Goal: Transaction & Acquisition: Purchase product/service

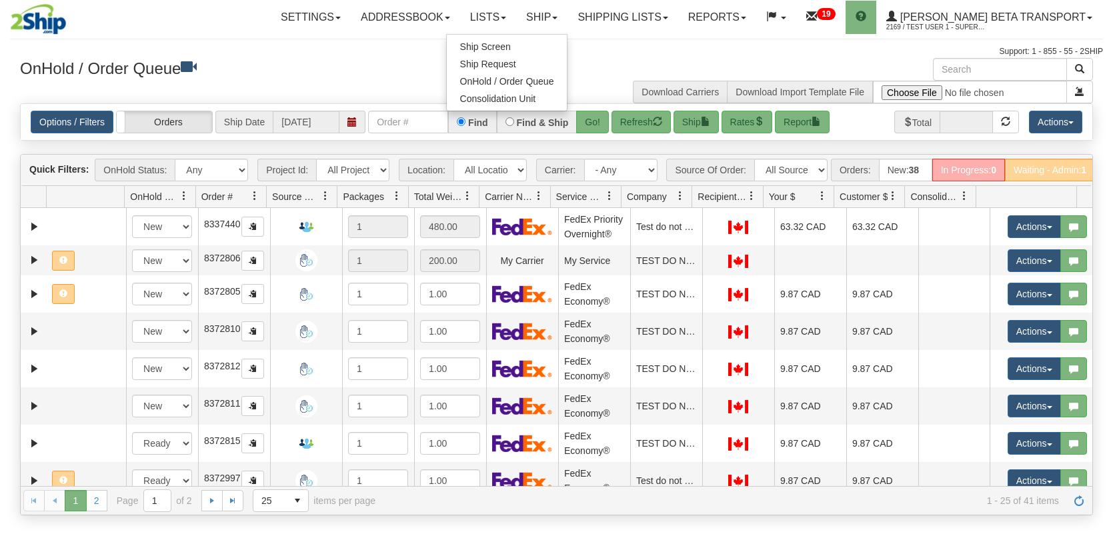
click at [511, 50] on span "Ship Screen" at bounding box center [485, 46] width 51 height 11
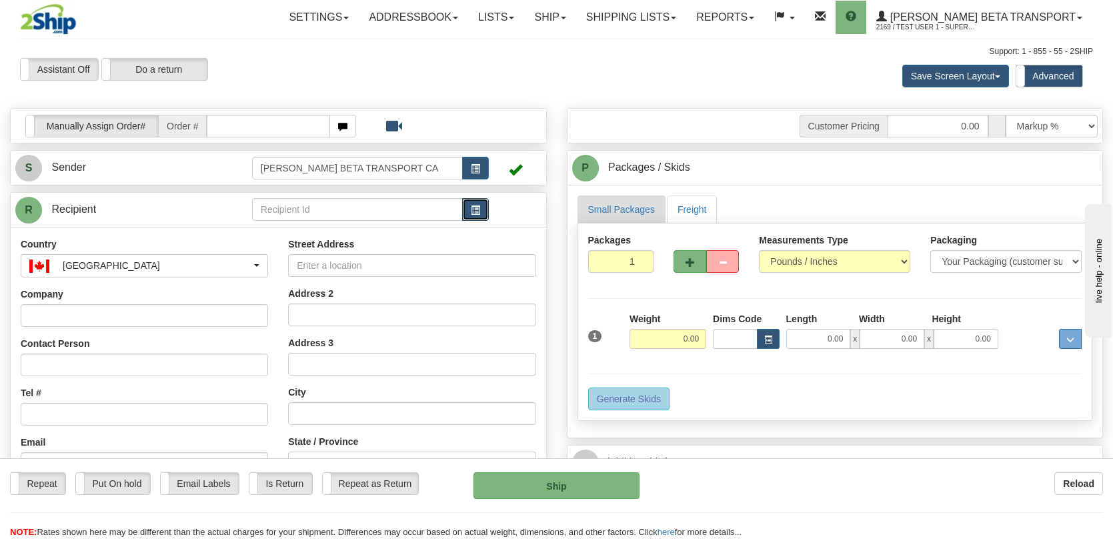
click at [477, 206] on span "button" at bounding box center [475, 210] width 9 height 9
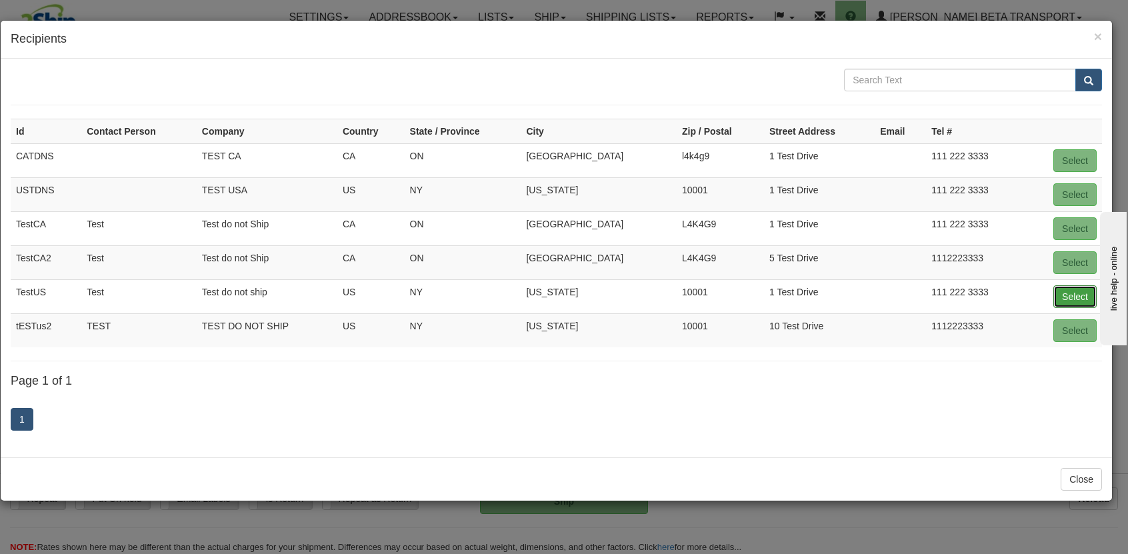
click at [1065, 290] on button "Select" at bounding box center [1074, 296] width 43 height 23
type input "TestUS"
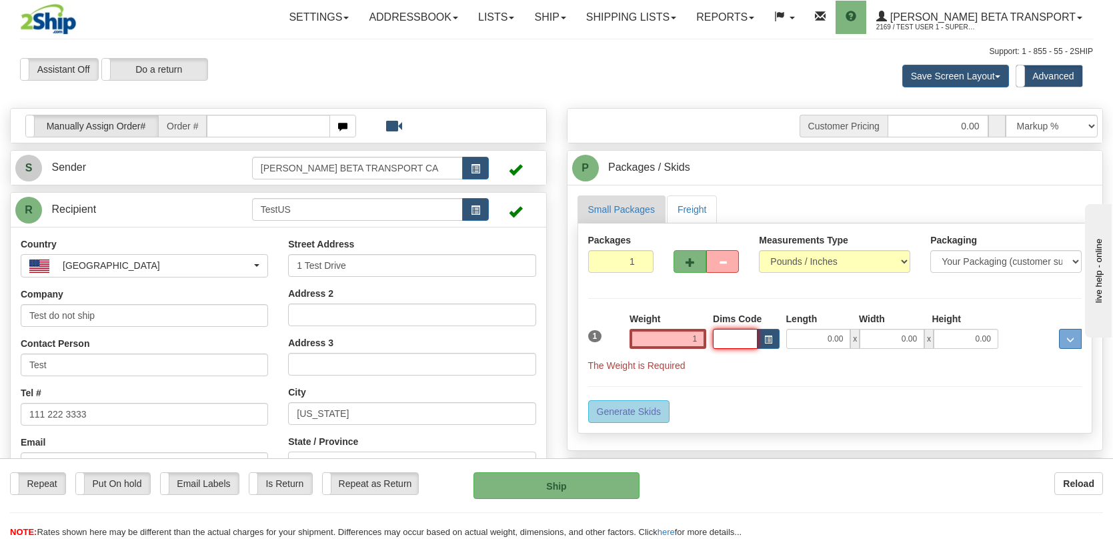
type input "1.00"
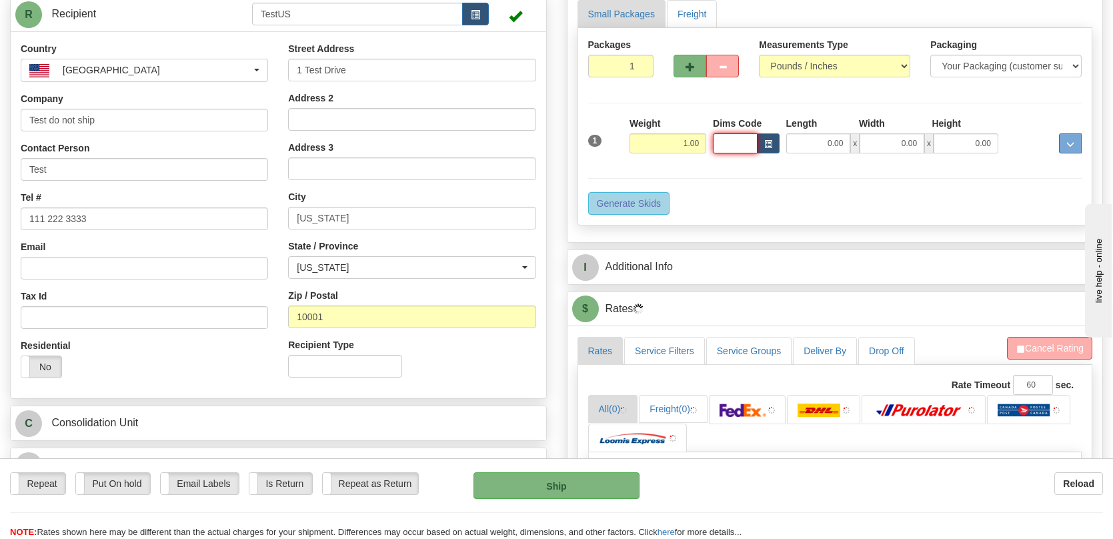
scroll to position [200, 0]
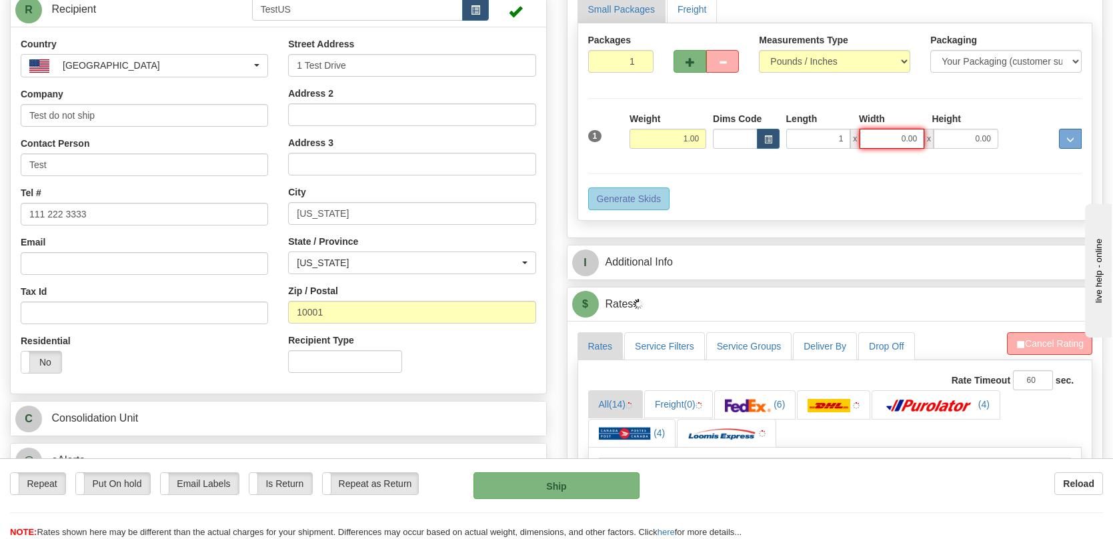
type input "1.00"
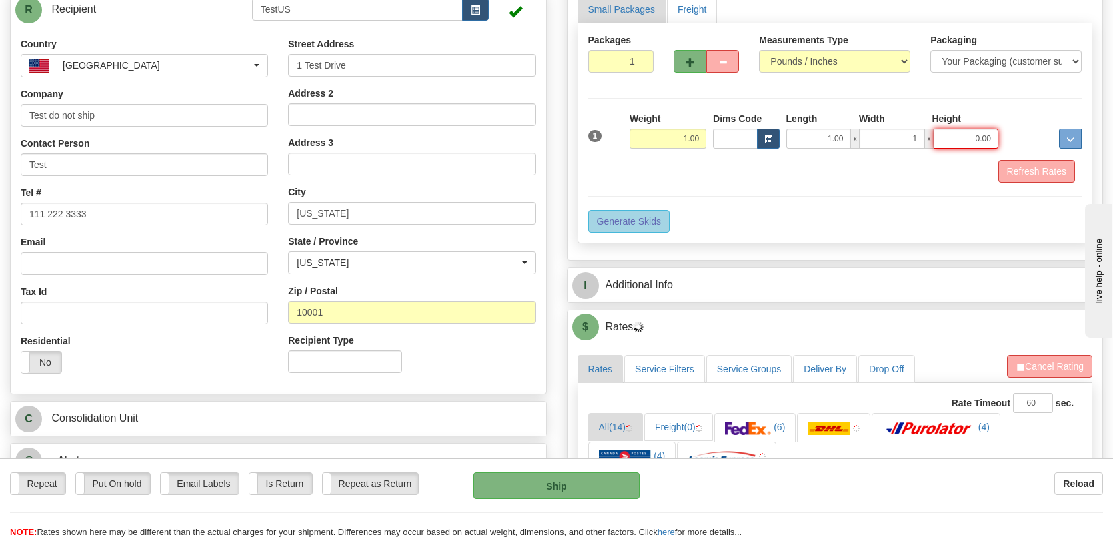
type input "1.00"
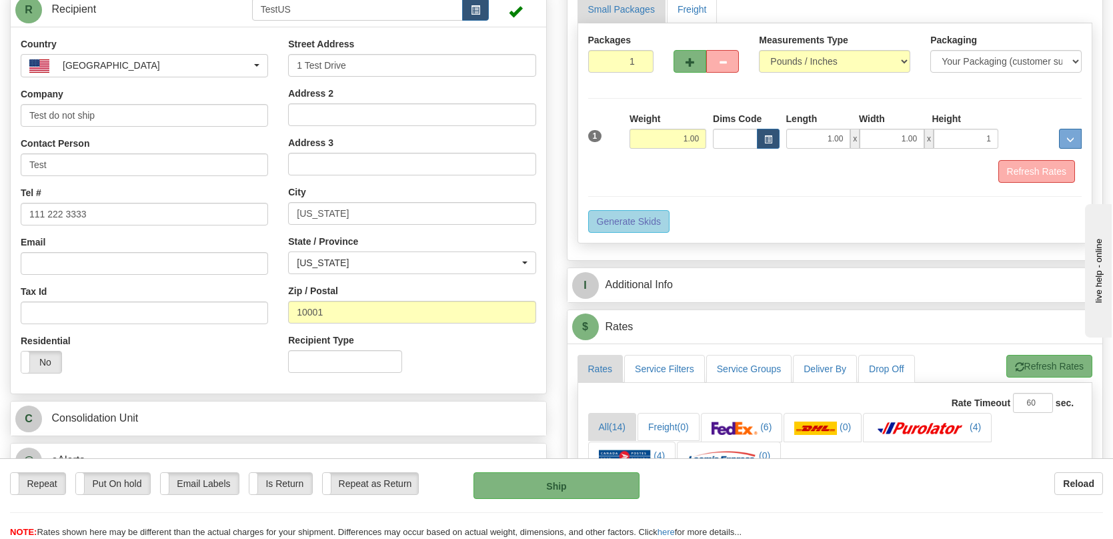
type input "1.00"
click at [767, 180] on div "Refresh Rates" at bounding box center [835, 171] width 501 height 23
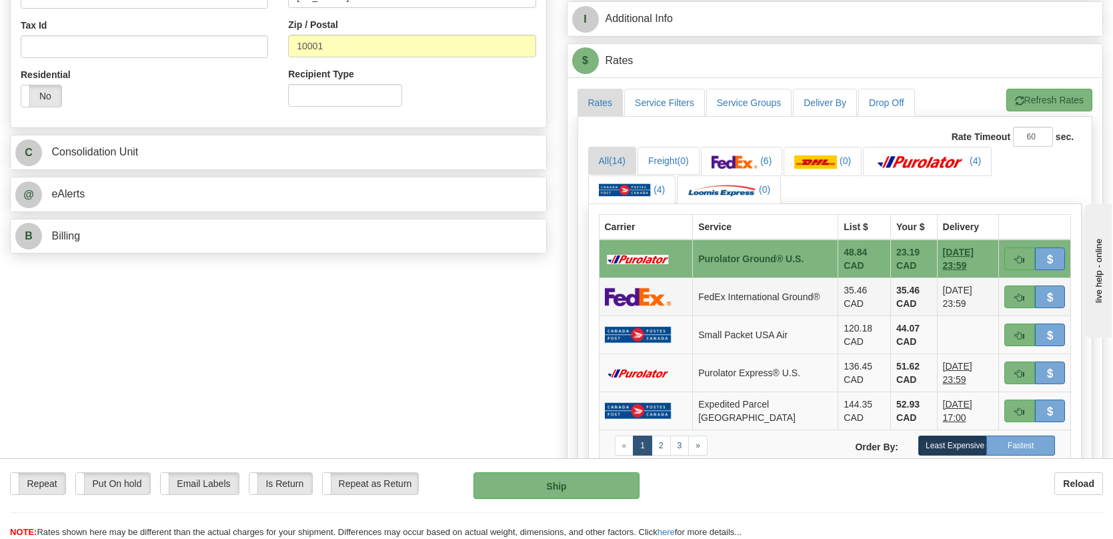
scroll to position [500, 0]
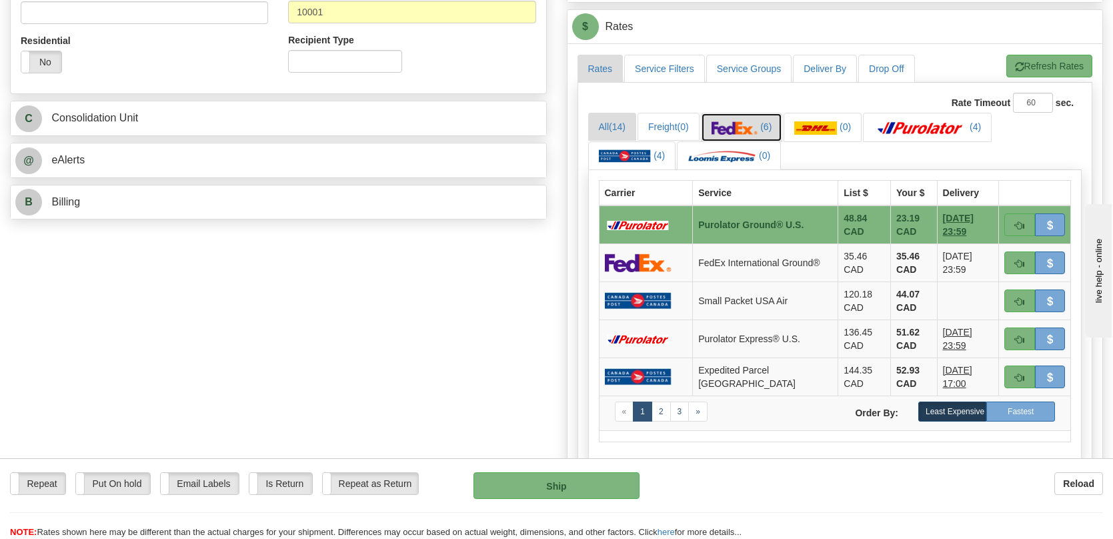
click at [744, 128] on img at bounding box center [734, 127] width 47 height 13
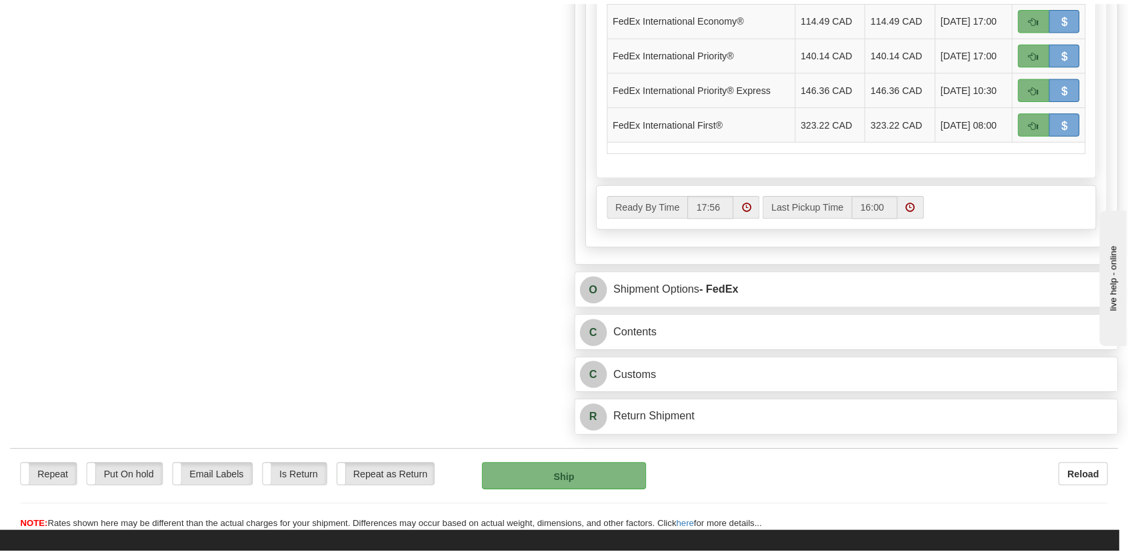
scroll to position [800, 0]
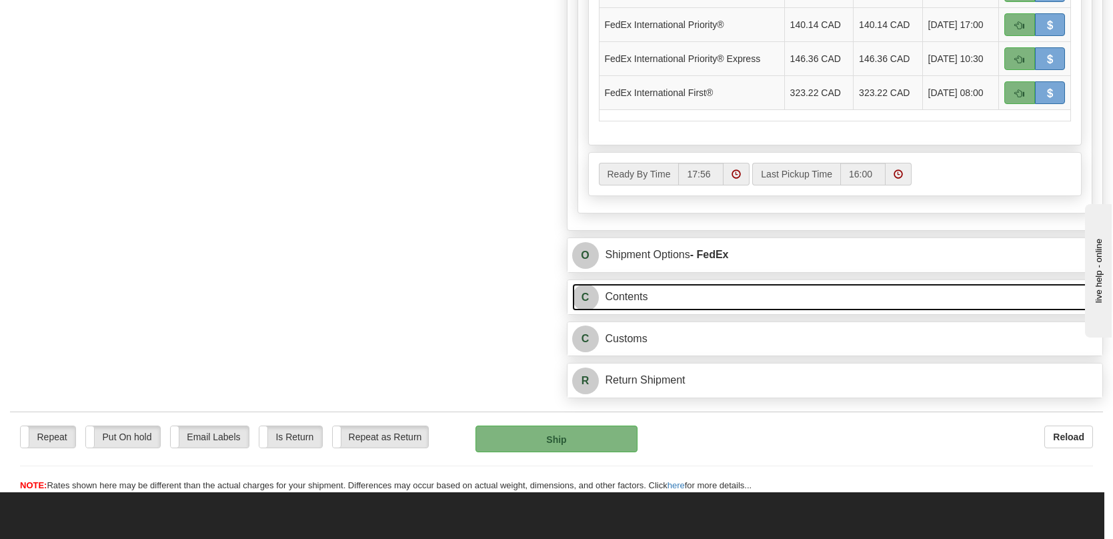
click at [715, 297] on link "C Contents" at bounding box center [835, 296] width 526 height 27
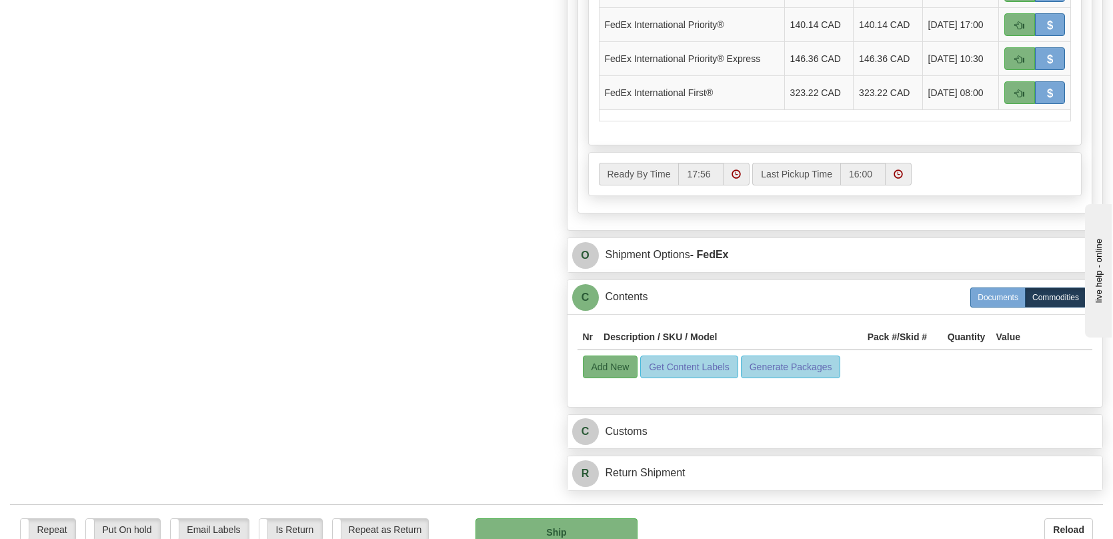
click at [1050, 300] on label "Commodities" at bounding box center [1055, 297] width 61 height 20
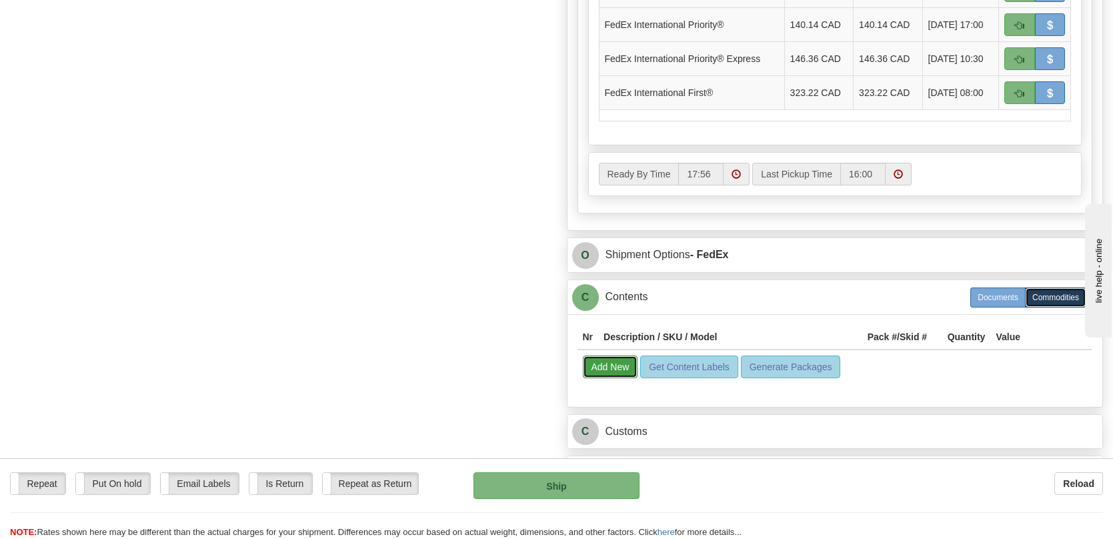
click at [602, 367] on button "Add New" at bounding box center [610, 366] width 55 height 23
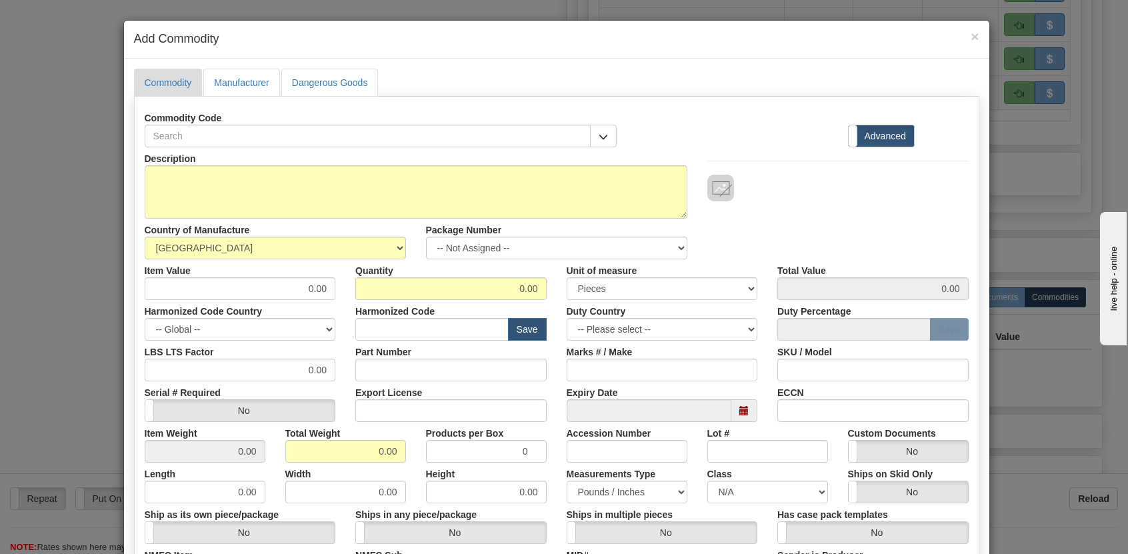
click at [611, 136] on div "Commodity Code" at bounding box center [381, 127] width 493 height 41
click at [599, 137] on span "button" at bounding box center [603, 137] width 9 height 9
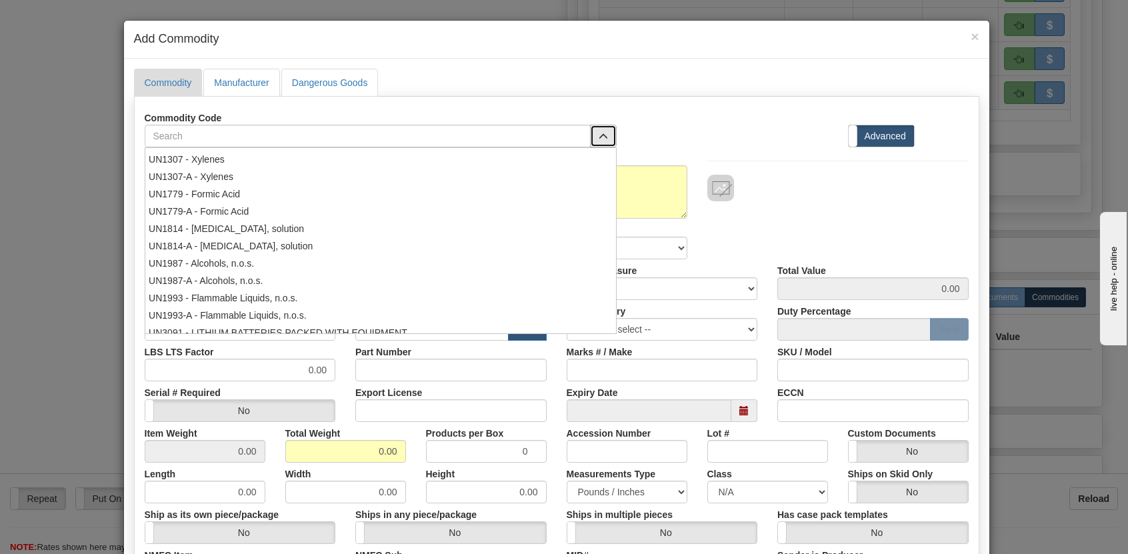
scroll to position [300, 0]
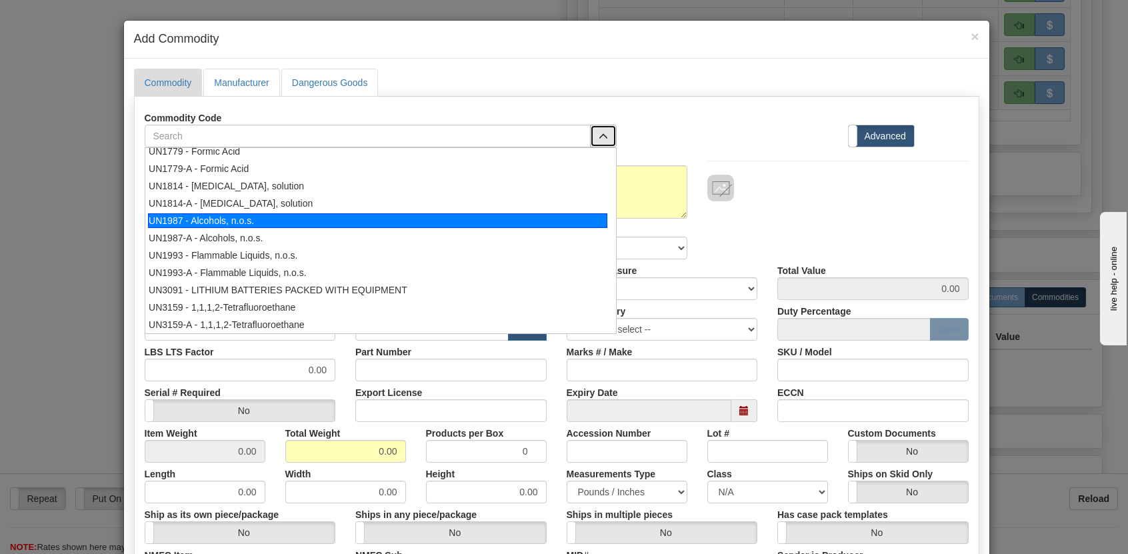
click at [304, 219] on div "UN1987 - Alcohols, n.o.s." at bounding box center [377, 220] width 459 height 15
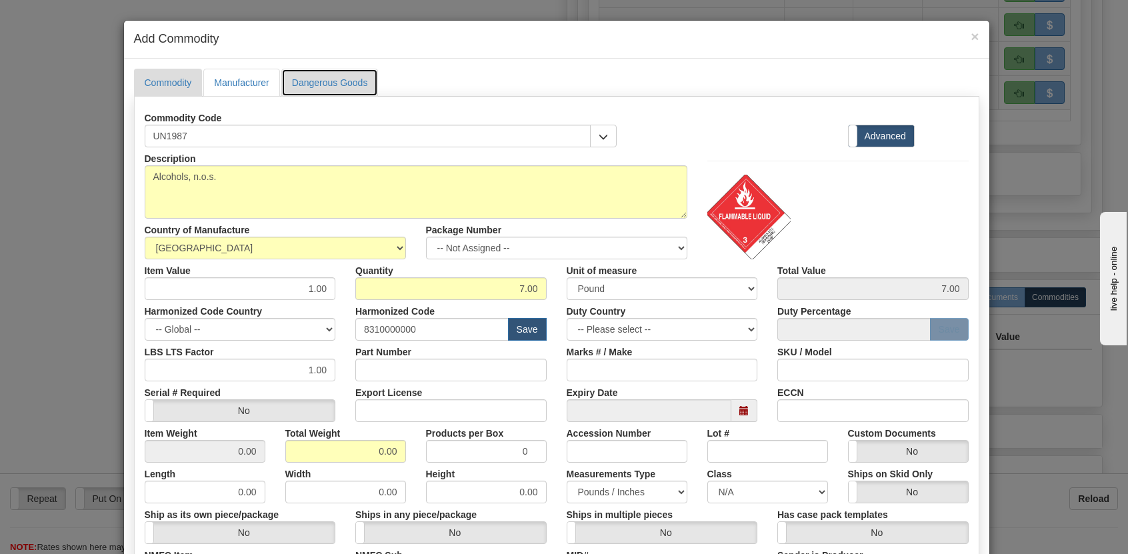
click at [335, 88] on link "Dangerous Goods" at bounding box center [329, 83] width 97 height 28
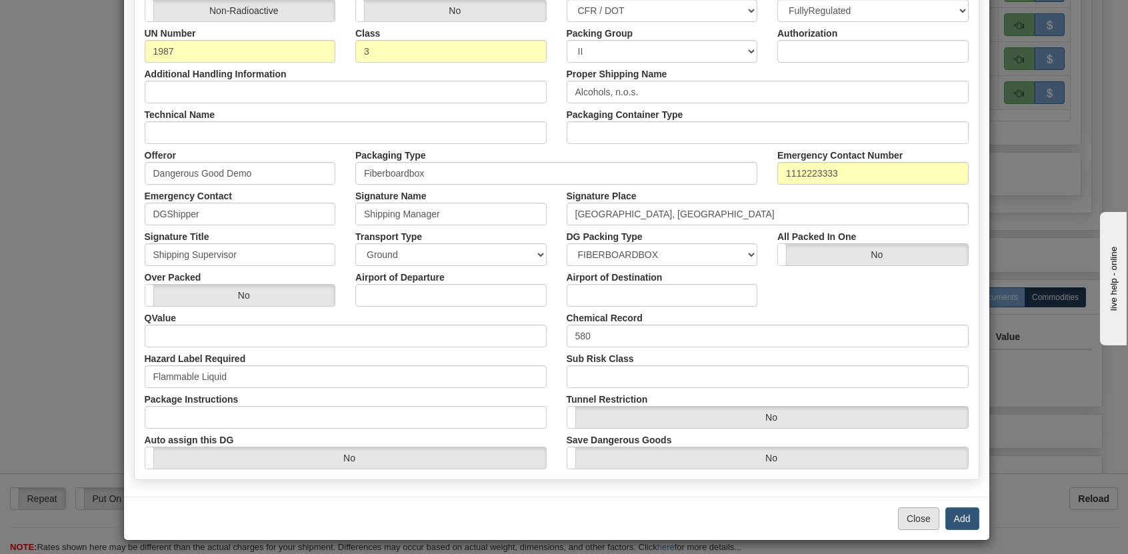
scroll to position [251, 0]
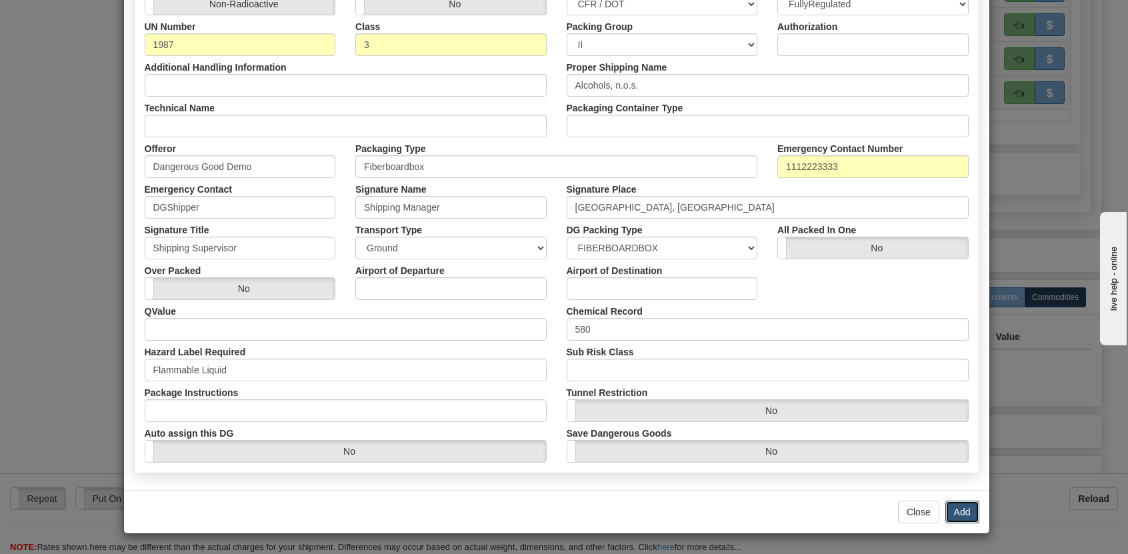
click at [952, 510] on button "Add" at bounding box center [962, 512] width 34 height 23
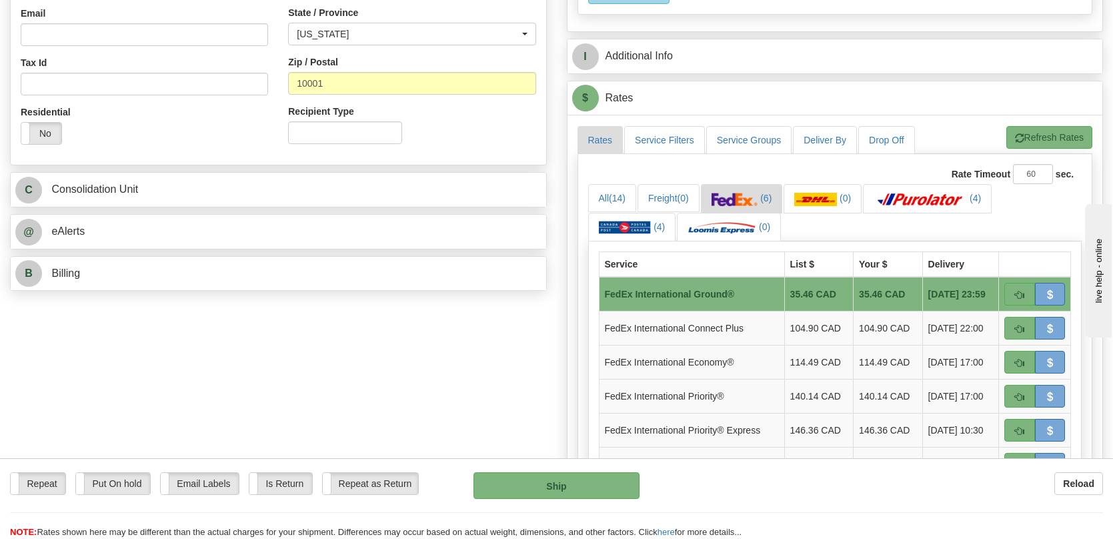
scroll to position [400, 0]
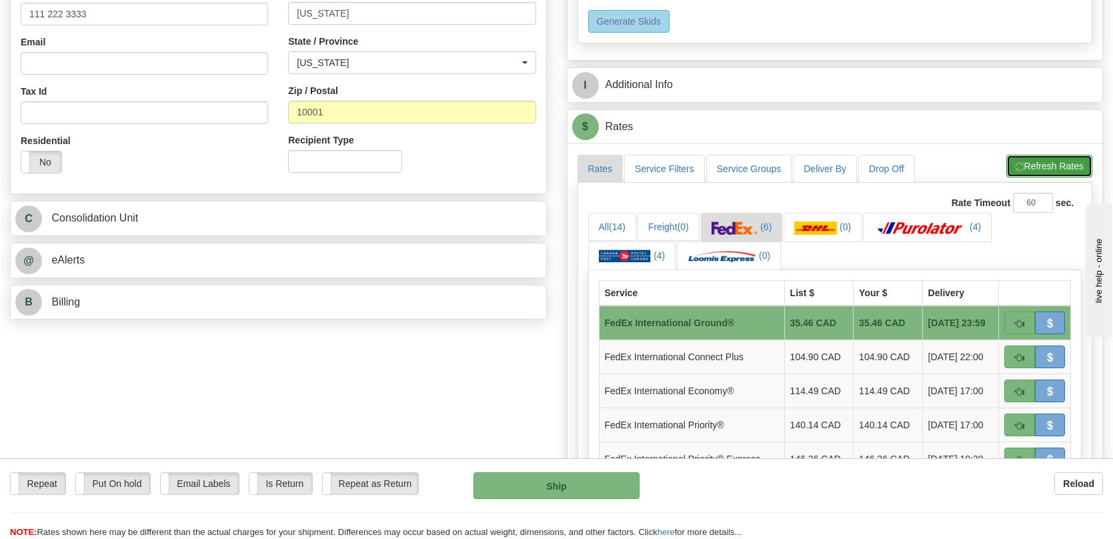
click at [1058, 173] on button "Refresh Rates" at bounding box center [1049, 166] width 86 height 23
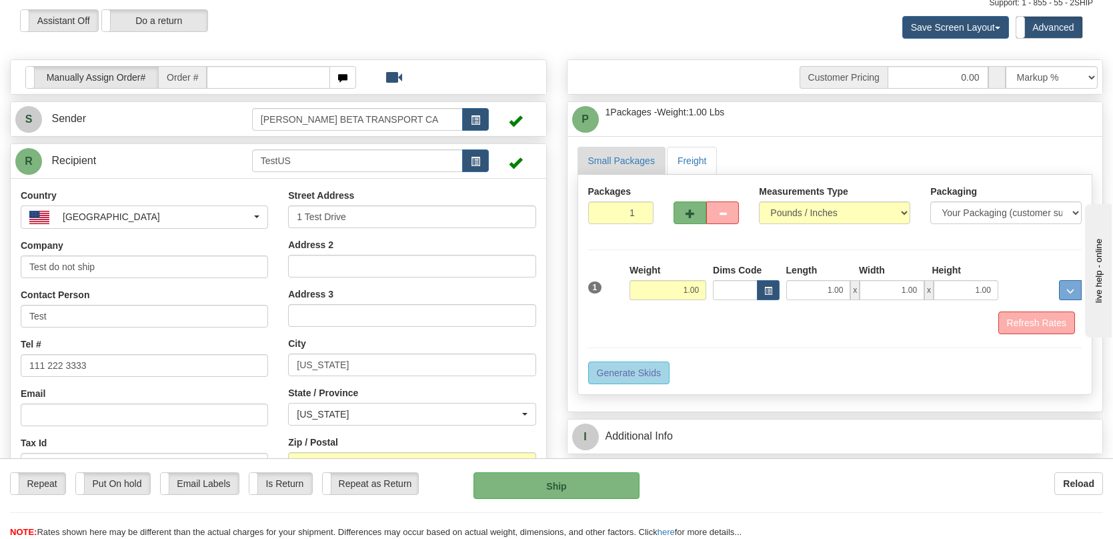
scroll to position [0, 0]
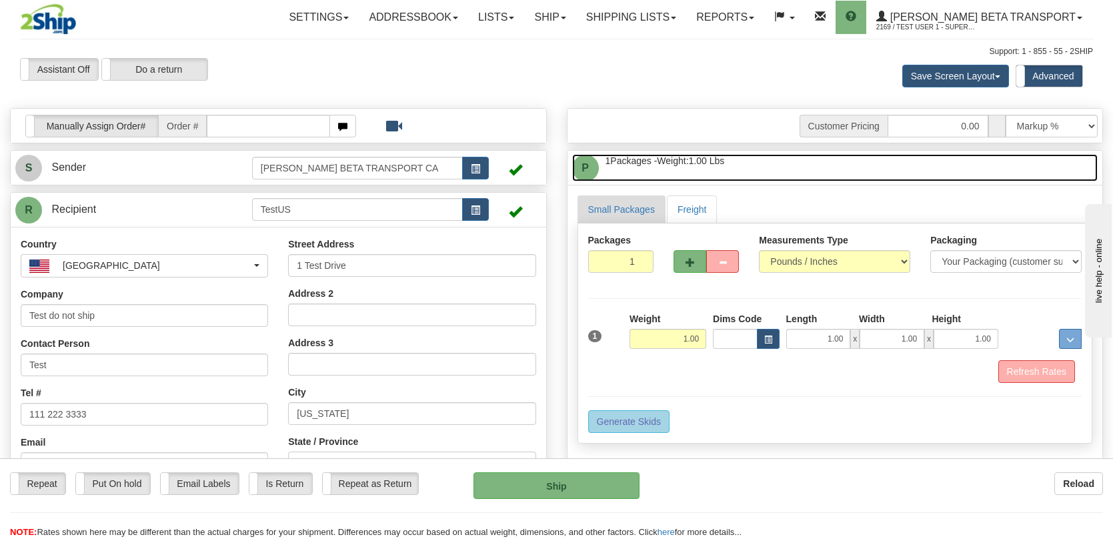
click at [701, 169] on link "P Packages / Skids 1 Packages - Weight: 1.00 Lbs 1 Skids - Weight: NaN Lbs" at bounding box center [835, 167] width 526 height 27
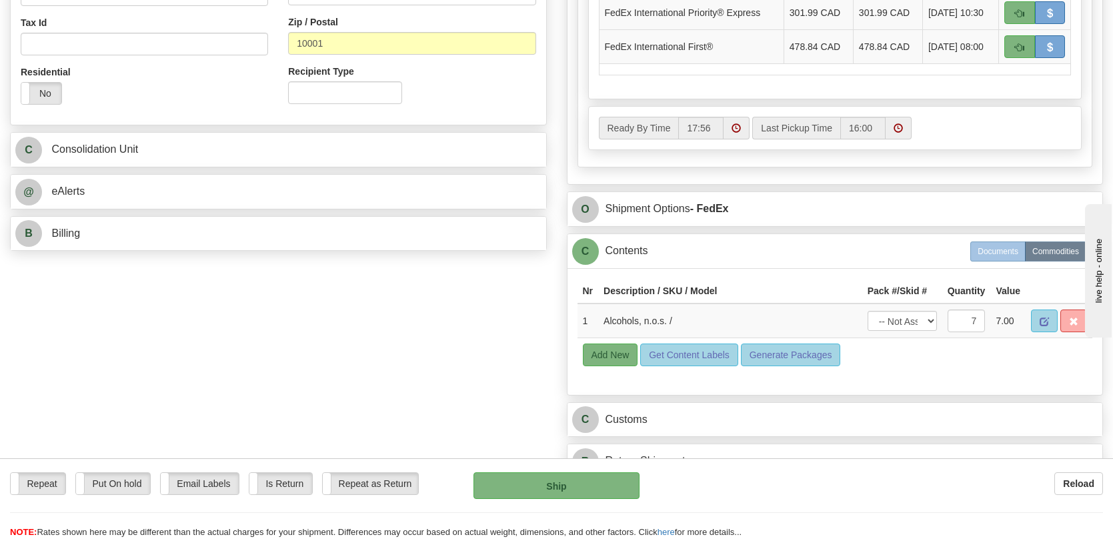
scroll to position [500, 0]
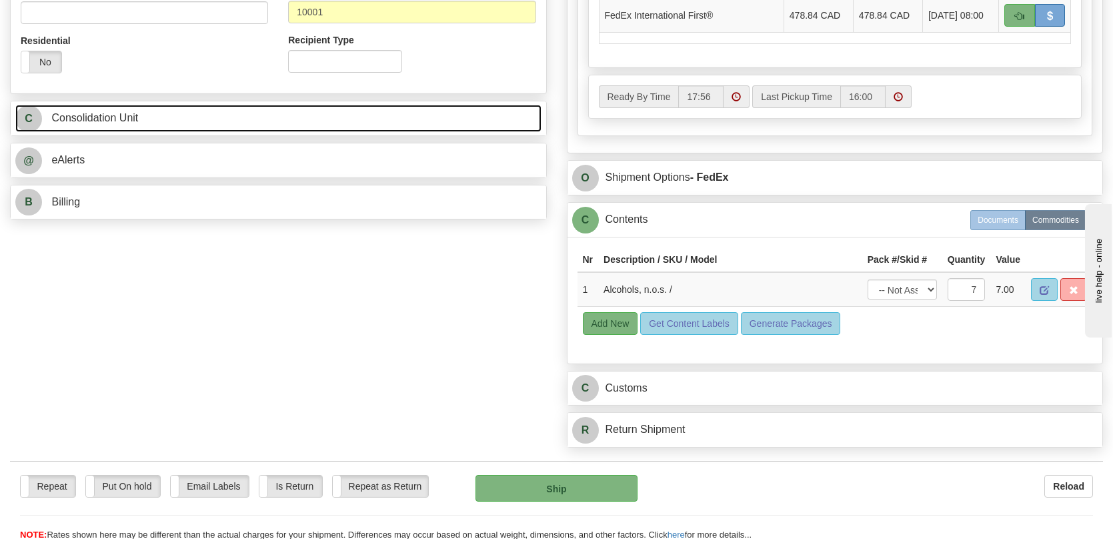
click at [171, 121] on link "C Consolidation Unit" at bounding box center [278, 118] width 526 height 27
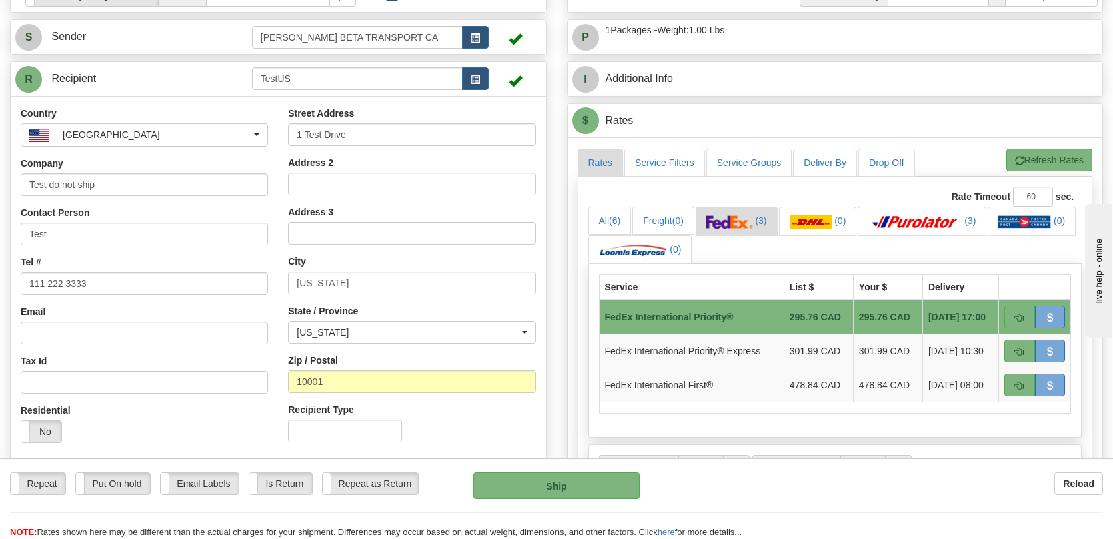
scroll to position [100, 0]
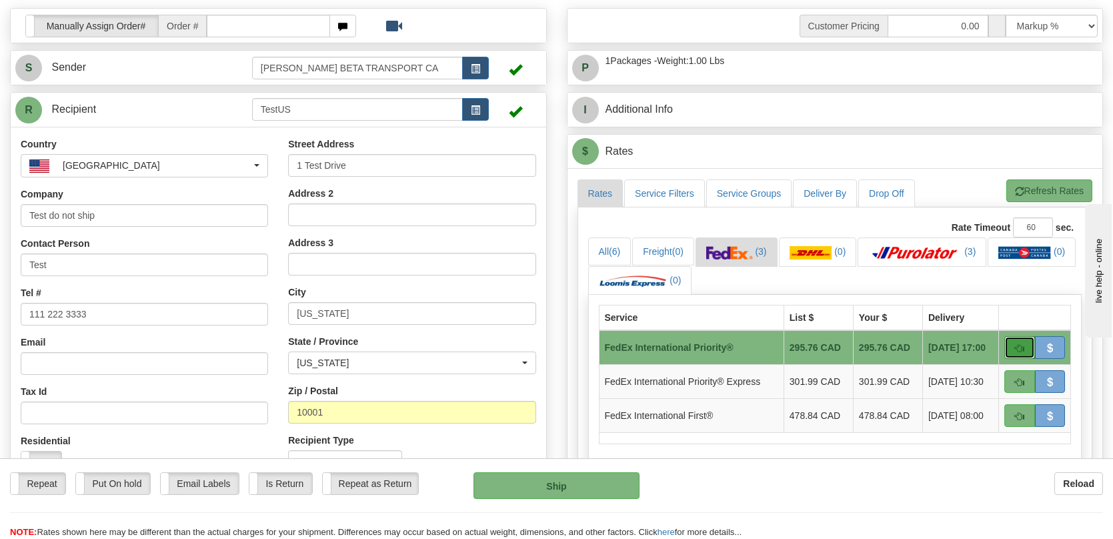
click at [1025, 348] on button "button" at bounding box center [1019, 347] width 31 height 23
type input "01"
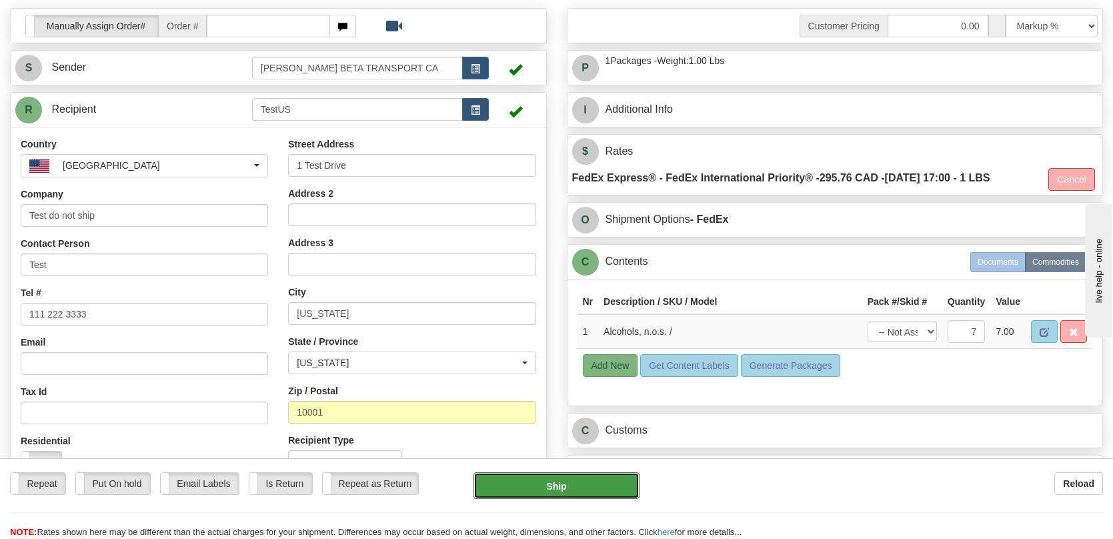
click at [568, 484] on button "Ship" at bounding box center [555, 485] width 165 height 27
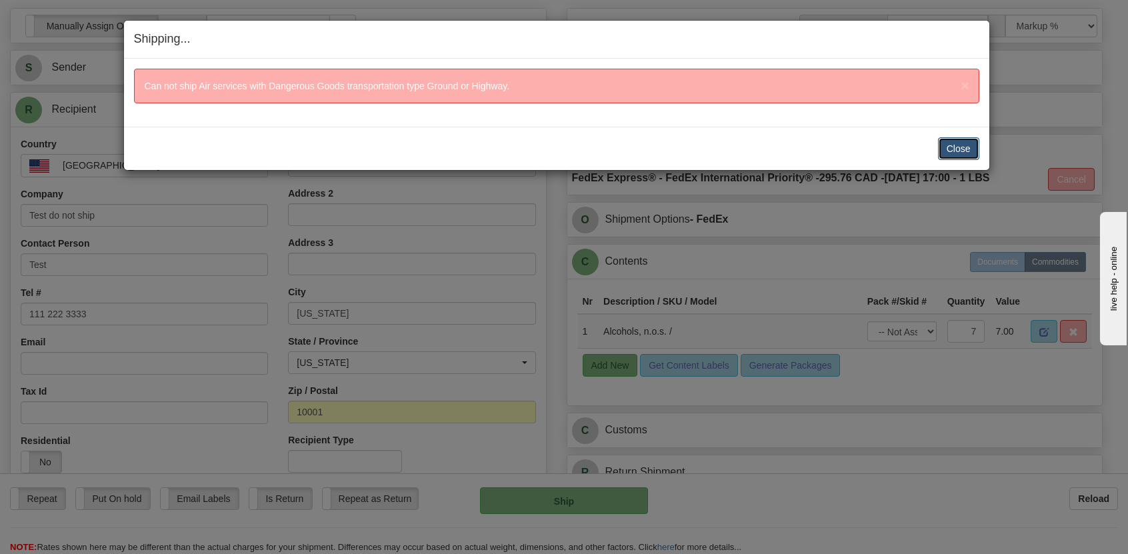
drag, startPoint x: 958, startPoint y: 145, endPoint x: 941, endPoint y: 171, distance: 31.2
click at [959, 144] on button "Close" at bounding box center [958, 148] width 41 height 23
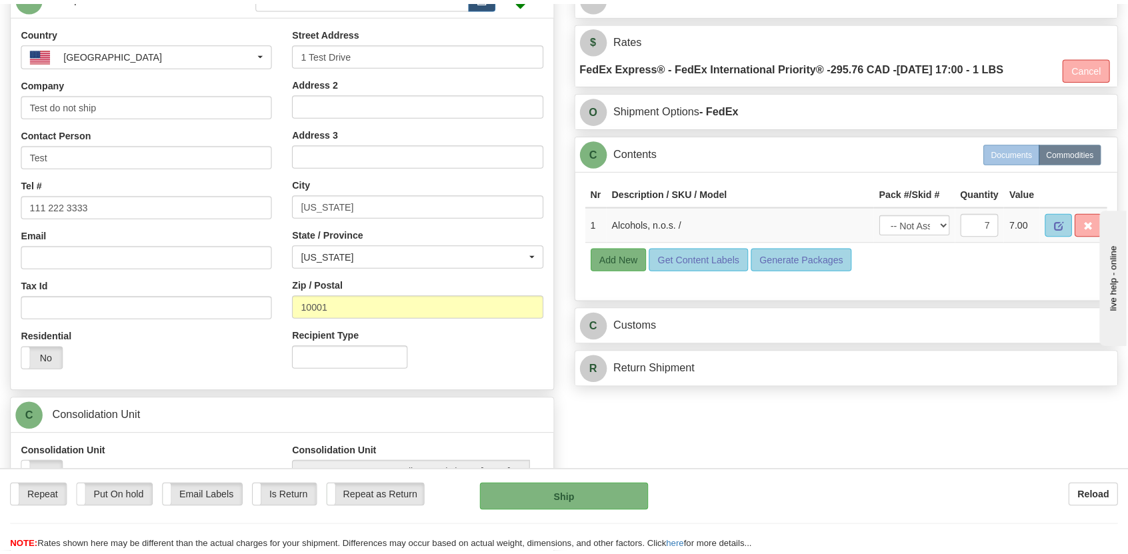
scroll to position [300, 0]
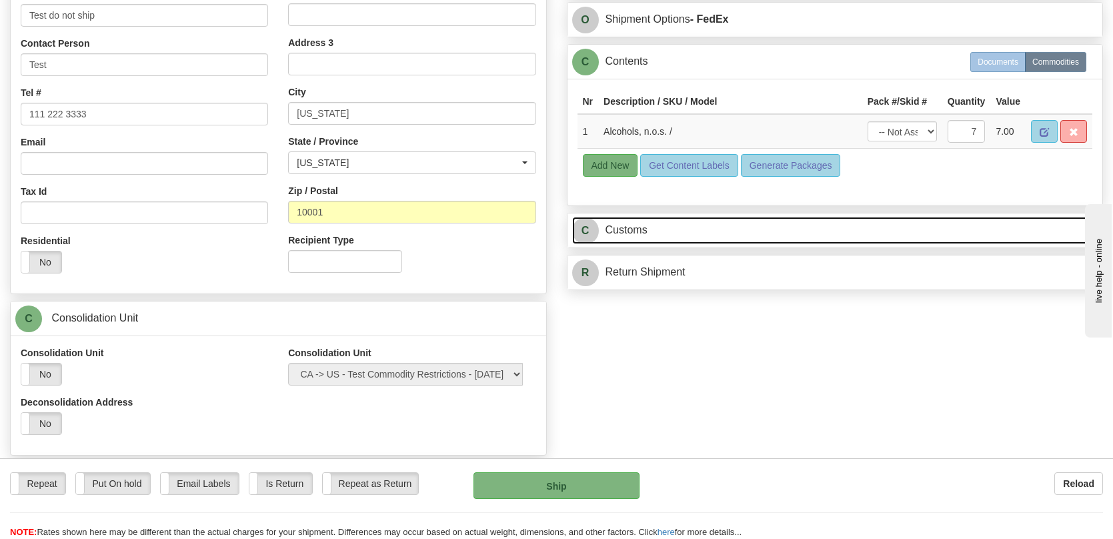
click at [820, 233] on link "C Customs" at bounding box center [835, 230] width 526 height 27
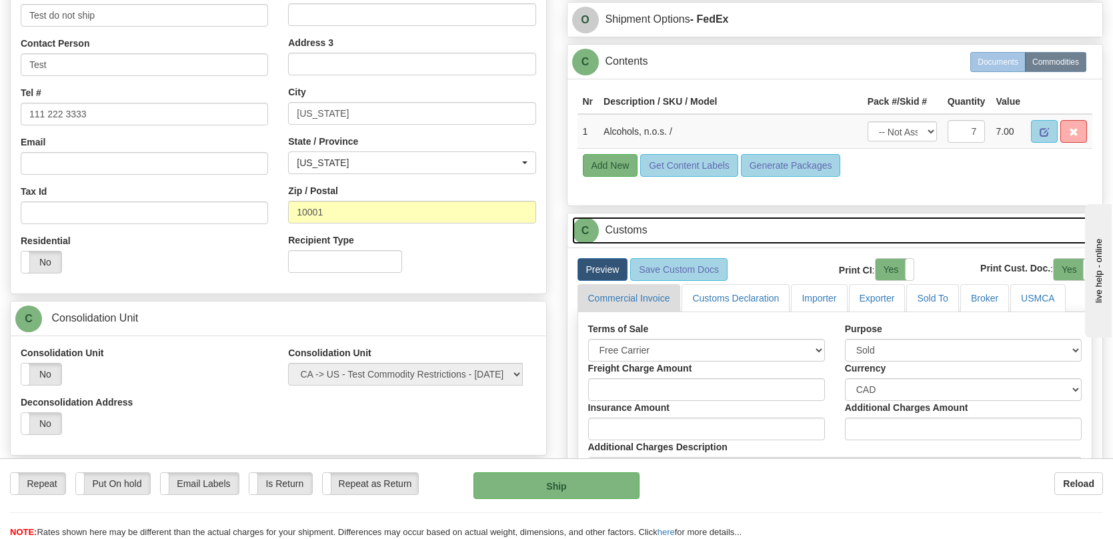
click at [746, 225] on link "C Customs" at bounding box center [835, 230] width 526 height 27
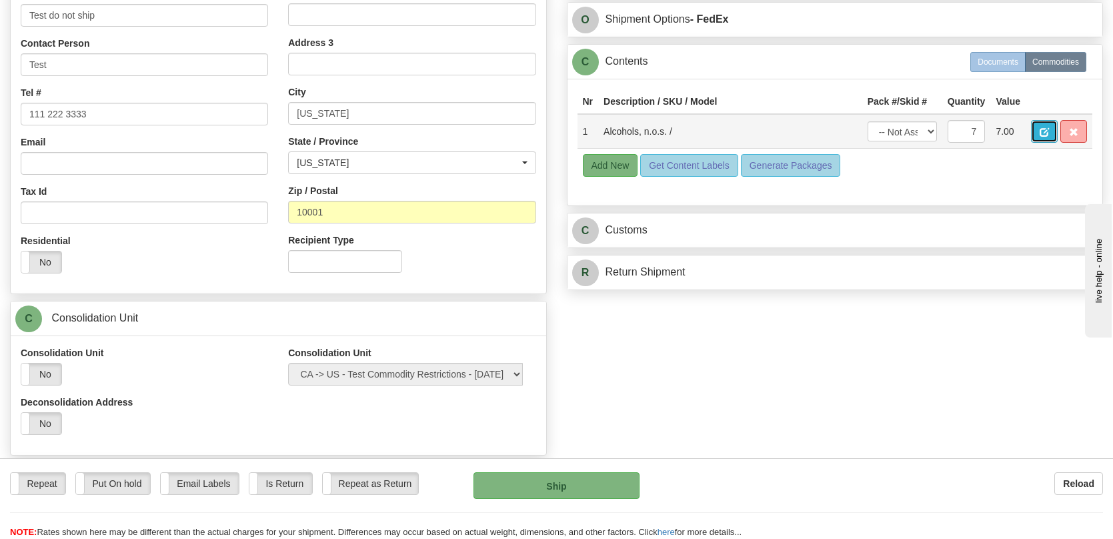
click at [1039, 128] on span "button" at bounding box center [1043, 132] width 9 height 9
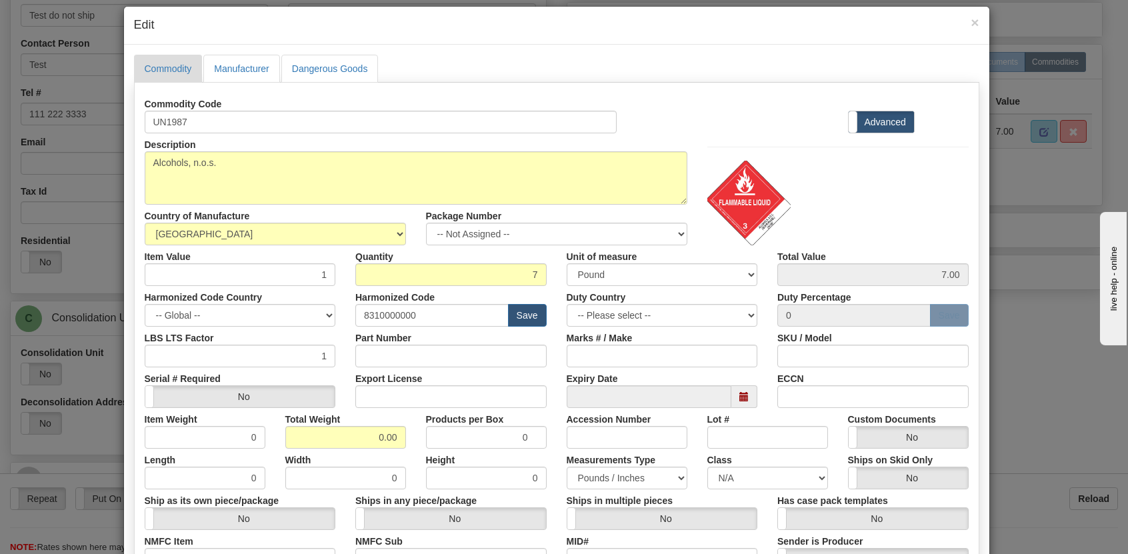
scroll to position [0, 0]
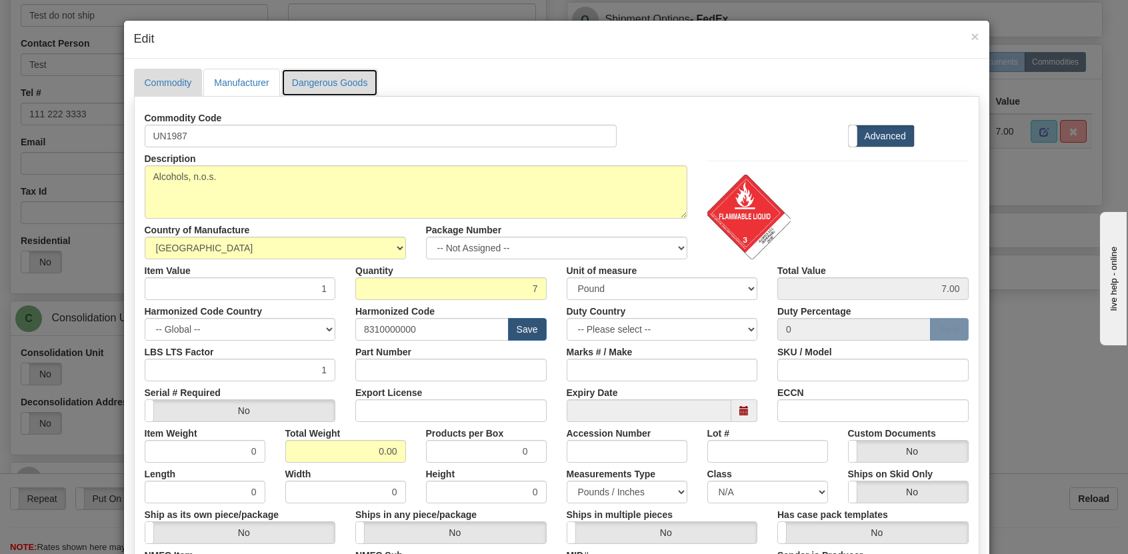
click at [321, 78] on link "Dangerous Goods" at bounding box center [329, 83] width 97 height 28
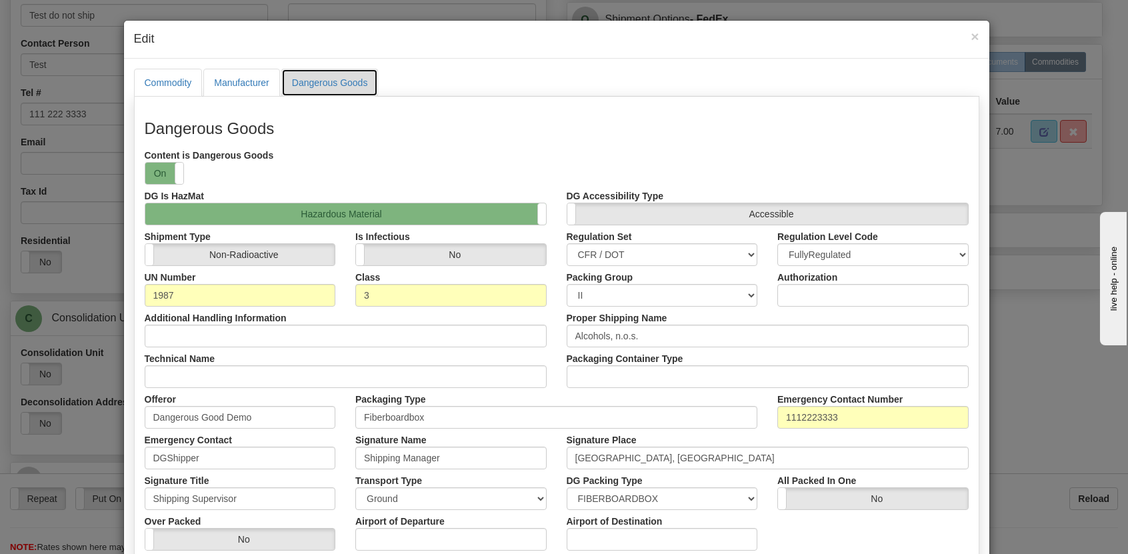
scroll to position [200, 0]
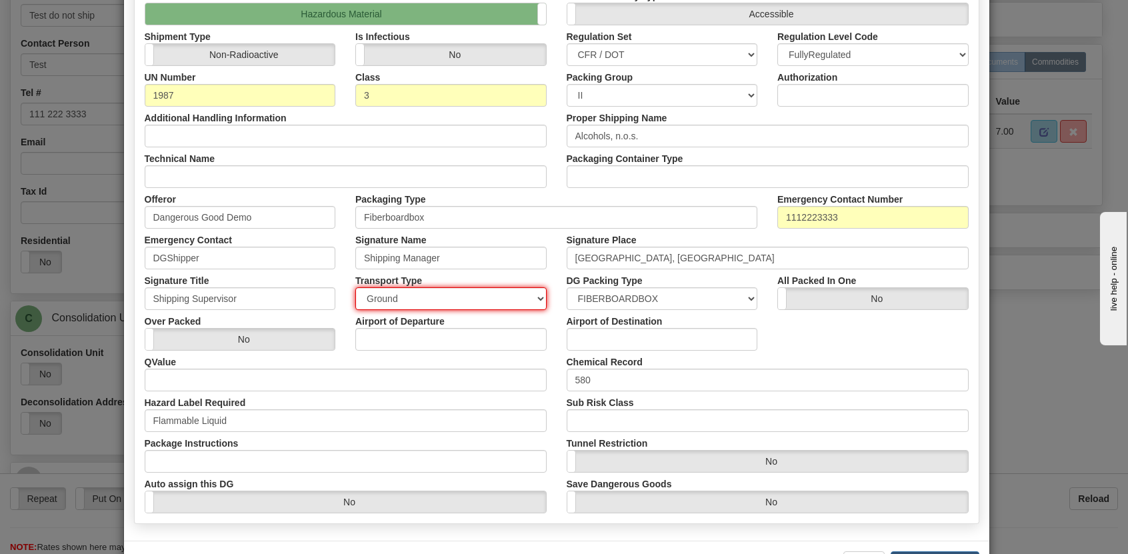
click at [439, 293] on select "PassengerAndCargoAircraft CargoAircraftOnly Ground Highway" at bounding box center [450, 298] width 191 height 23
select select "0"
click at [355, 287] on select "PassengerAndCargoAircraft CargoAircraftOnly Ground Highway" at bounding box center [450, 298] width 191 height 23
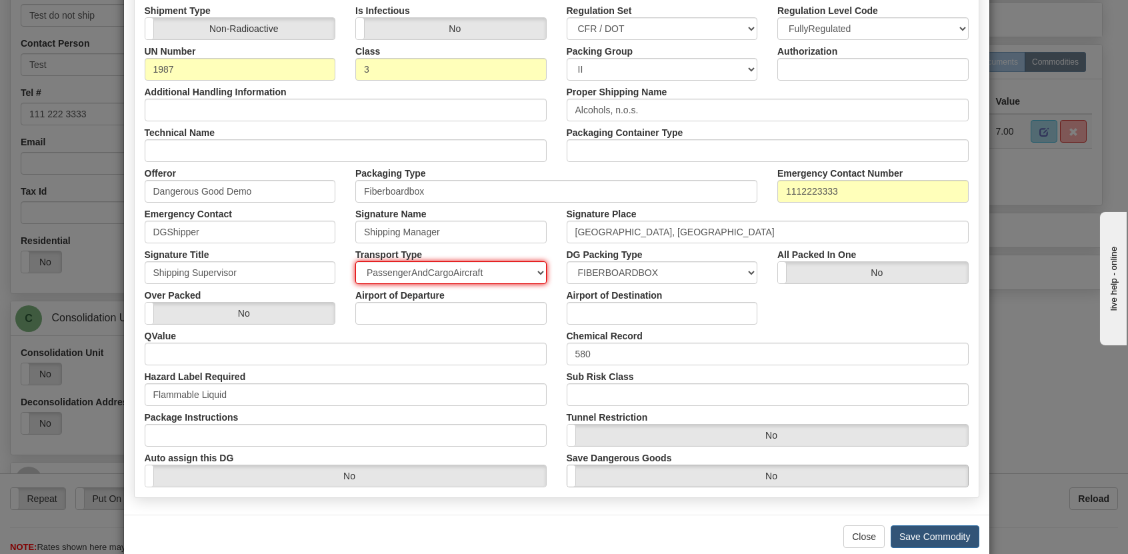
scroll to position [251, 0]
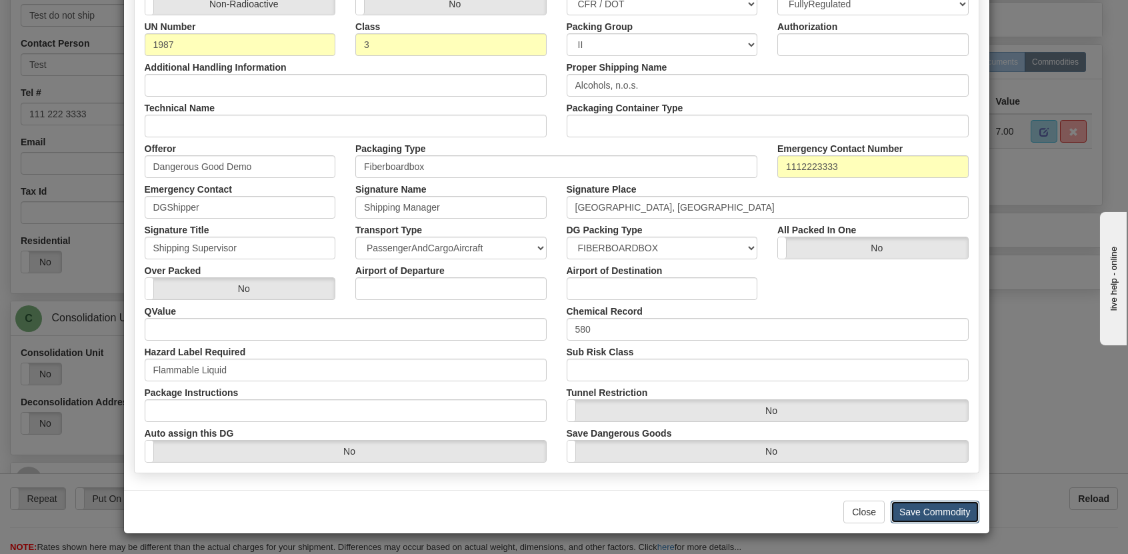
click at [934, 509] on button "Save Commodity" at bounding box center [935, 512] width 89 height 23
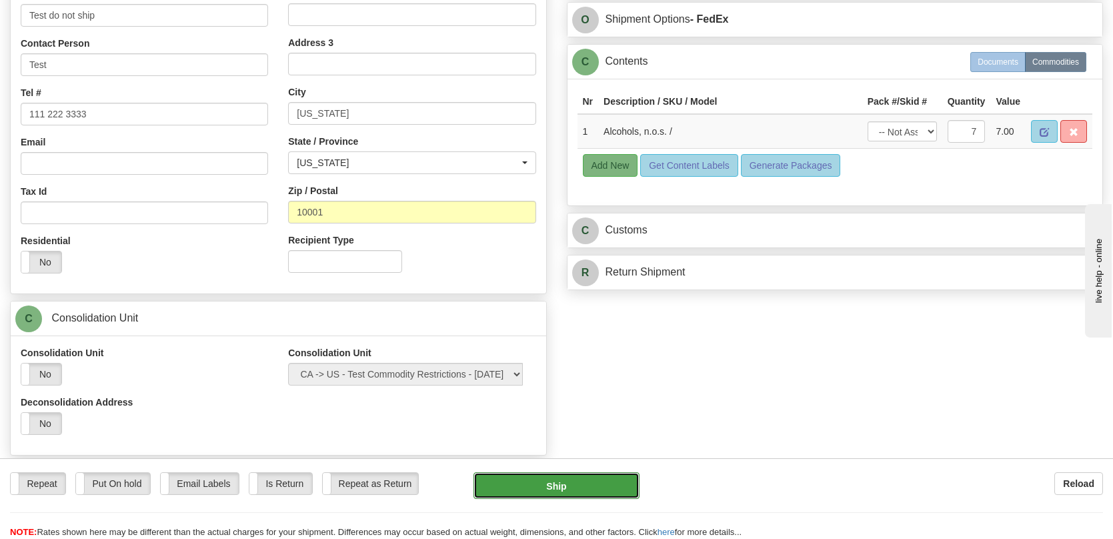
click at [577, 485] on button "Ship" at bounding box center [555, 485] width 165 height 27
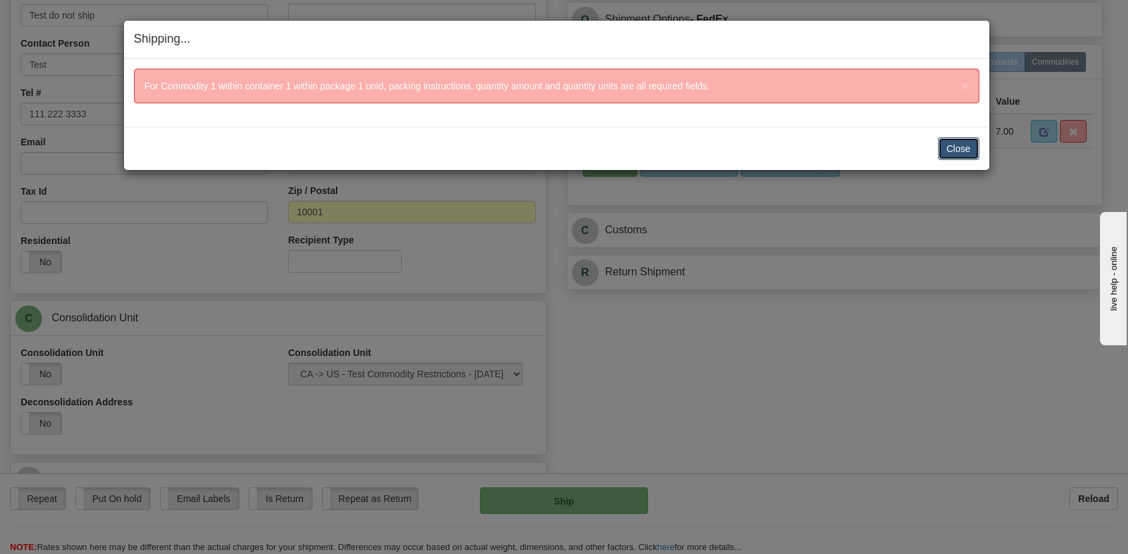
click at [967, 157] on button "Close" at bounding box center [958, 148] width 41 height 23
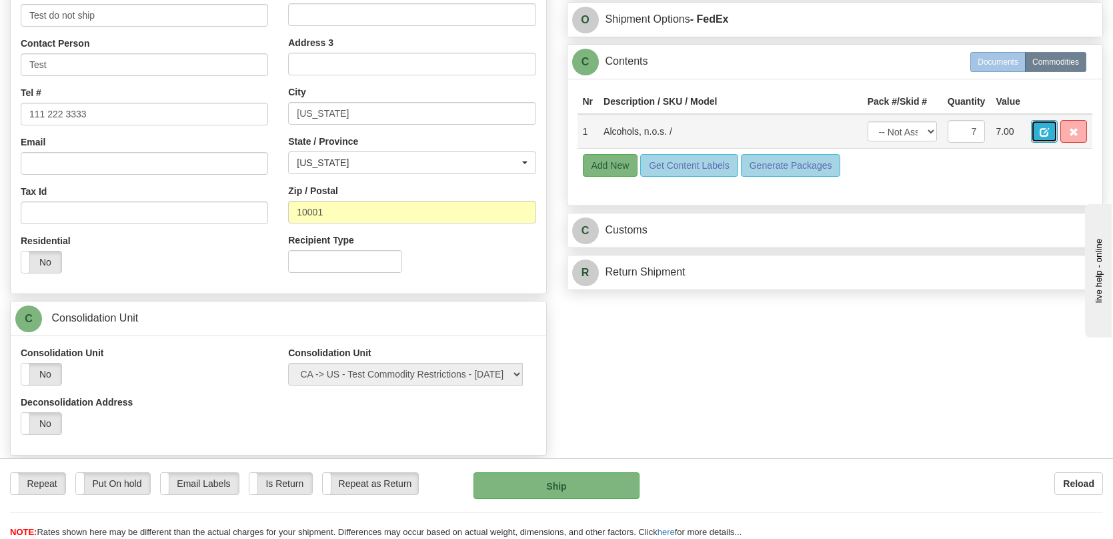
click at [1034, 137] on button "button" at bounding box center [1044, 131] width 27 height 23
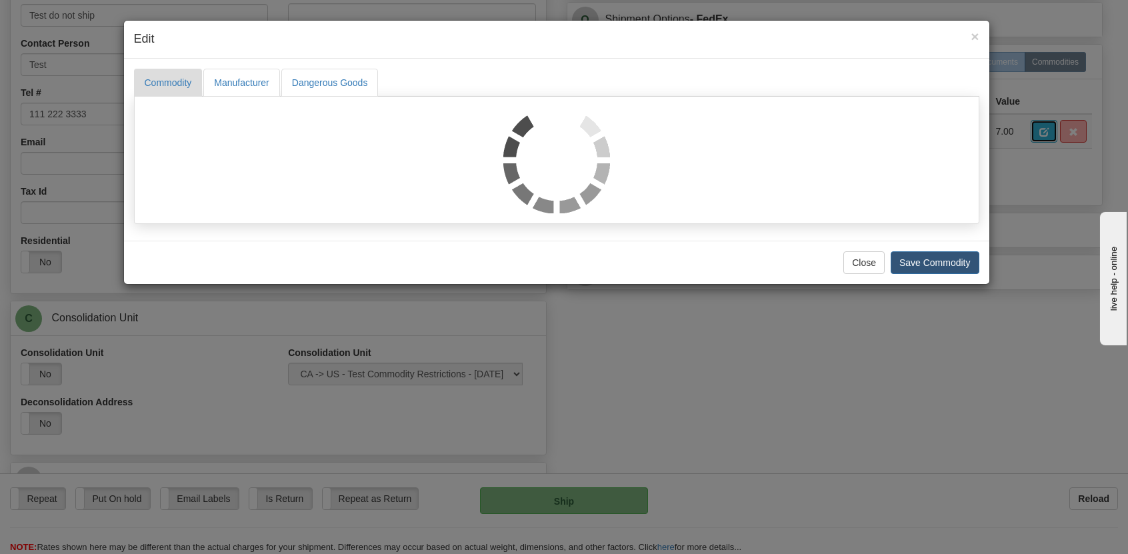
scroll to position [0, 0]
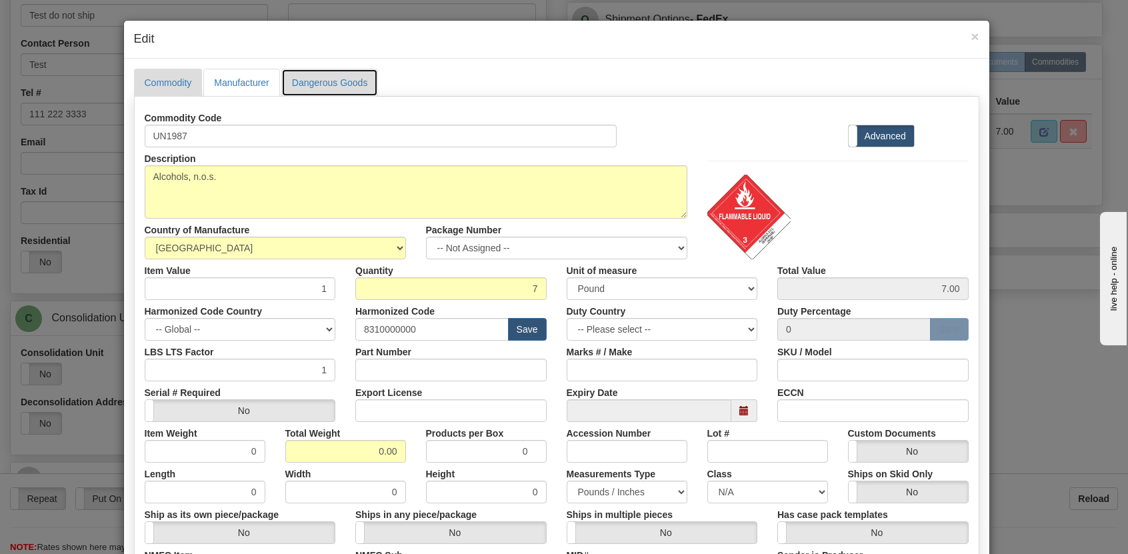
click at [303, 83] on link "Dangerous Goods" at bounding box center [329, 83] width 97 height 28
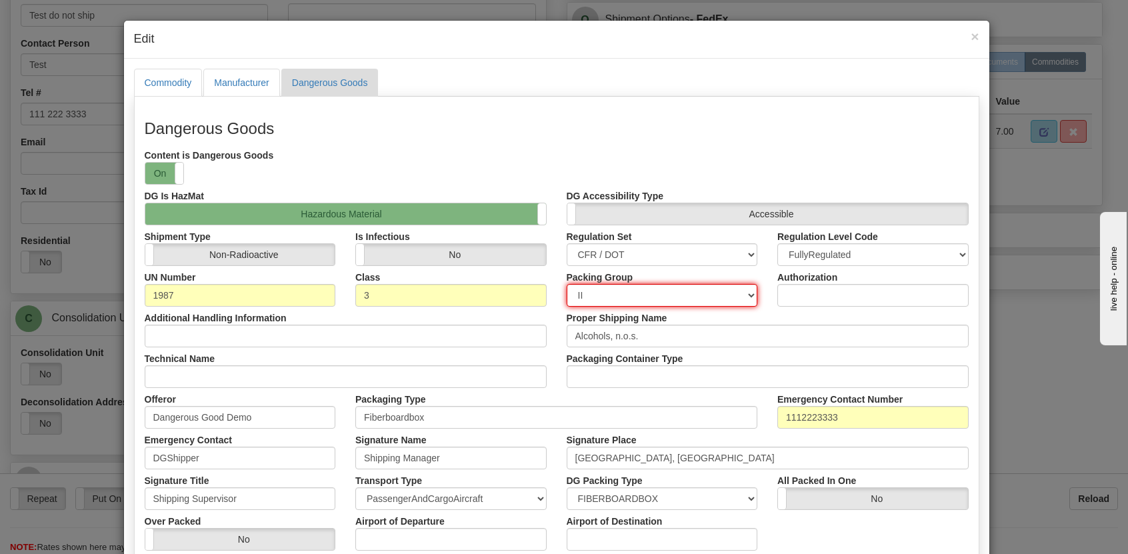
click at [679, 298] on select "NONE I II III" at bounding box center [662, 295] width 191 height 23
select select "0"
click at [567, 284] on select "NONE I II III" at bounding box center [662, 295] width 191 height 23
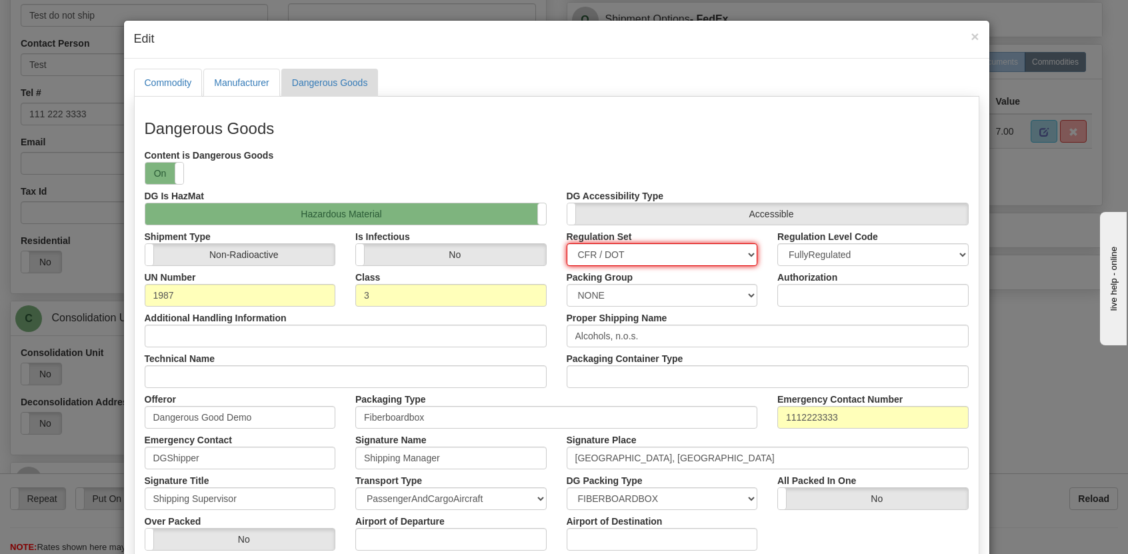
click at [629, 253] on select "CFR / DOT TDG_ORMD IATA ADR" at bounding box center [662, 254] width 191 height 23
select select "2"
click at [567, 243] on select "CFR / DOT TDG_ORMD IATA ADR" at bounding box center [662, 254] width 191 height 23
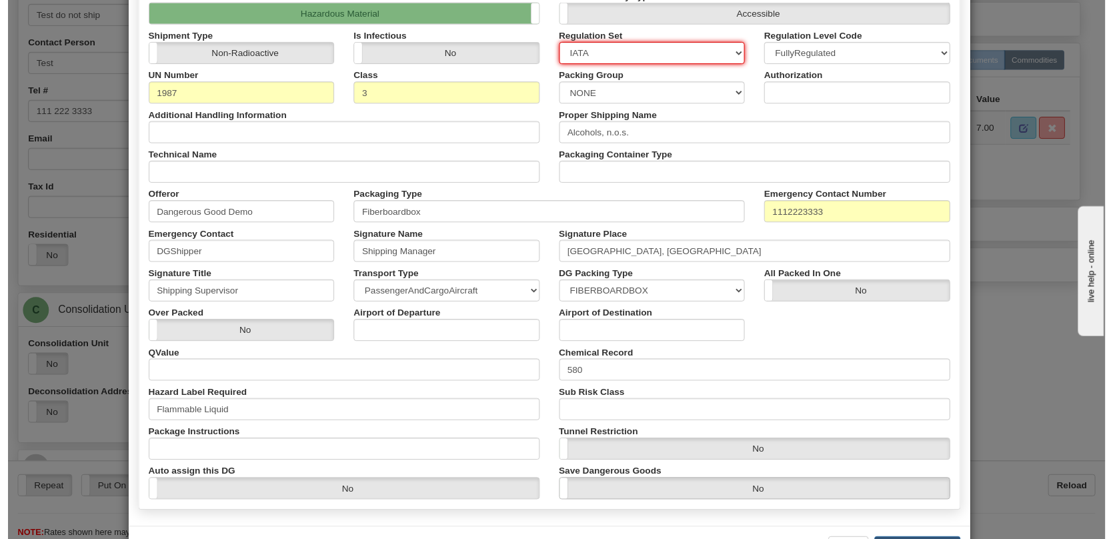
scroll to position [251, 0]
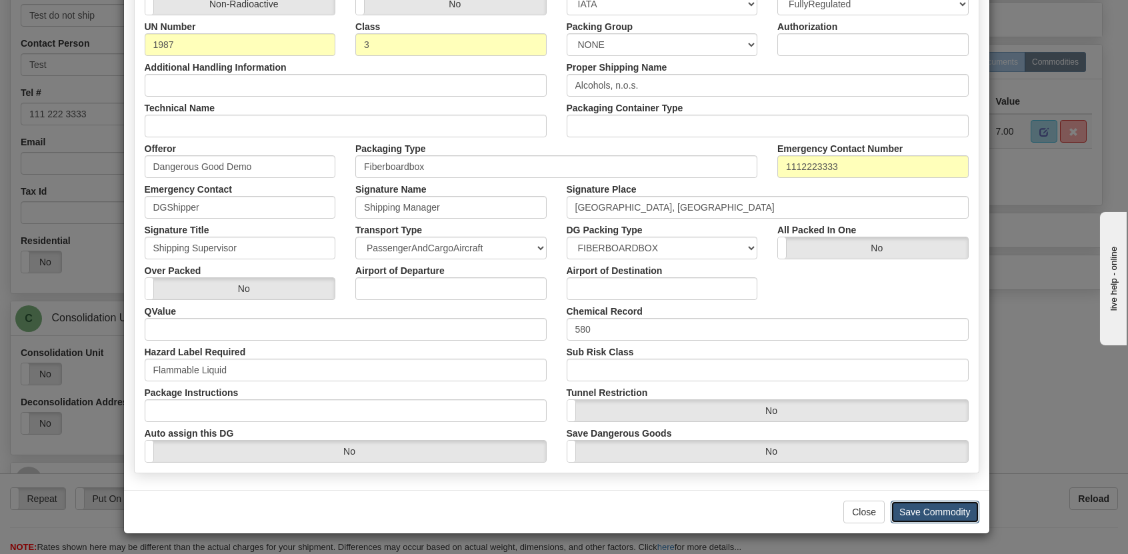
click at [939, 503] on button "Save Commodity" at bounding box center [935, 512] width 89 height 23
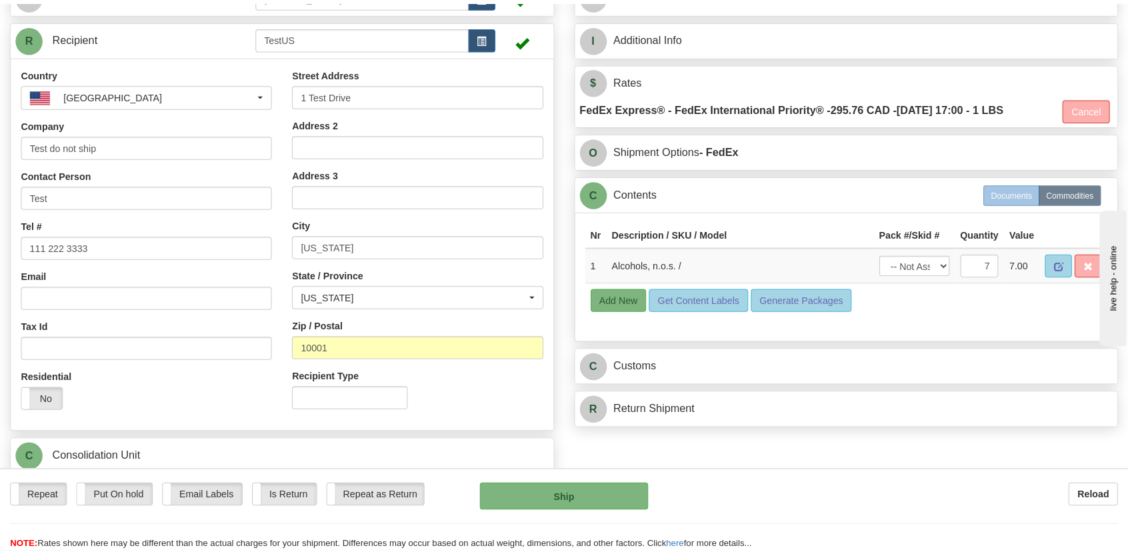
scroll to position [100, 0]
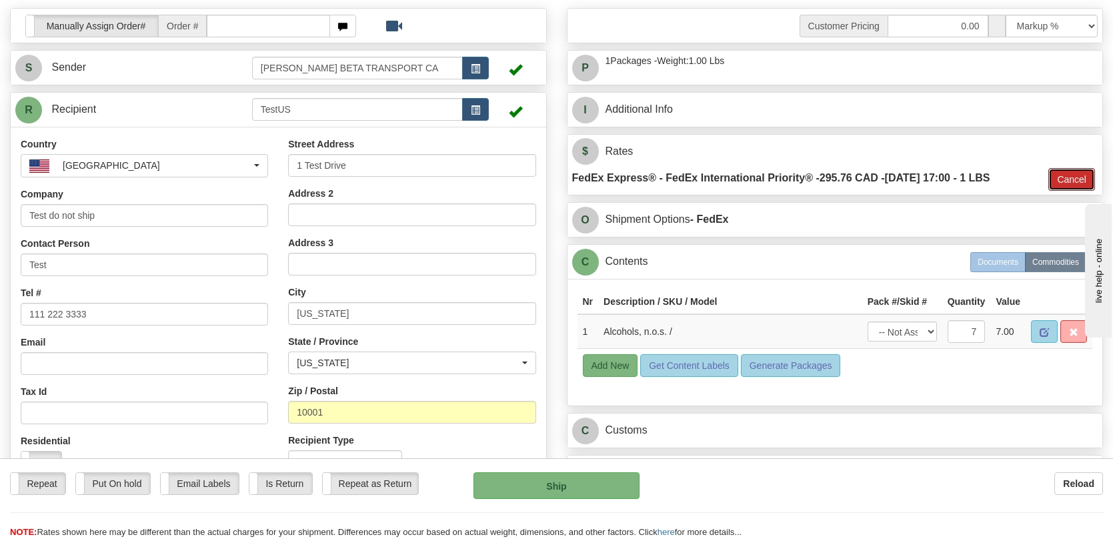
click at [1053, 172] on button "Cancel" at bounding box center [1071, 179] width 47 height 23
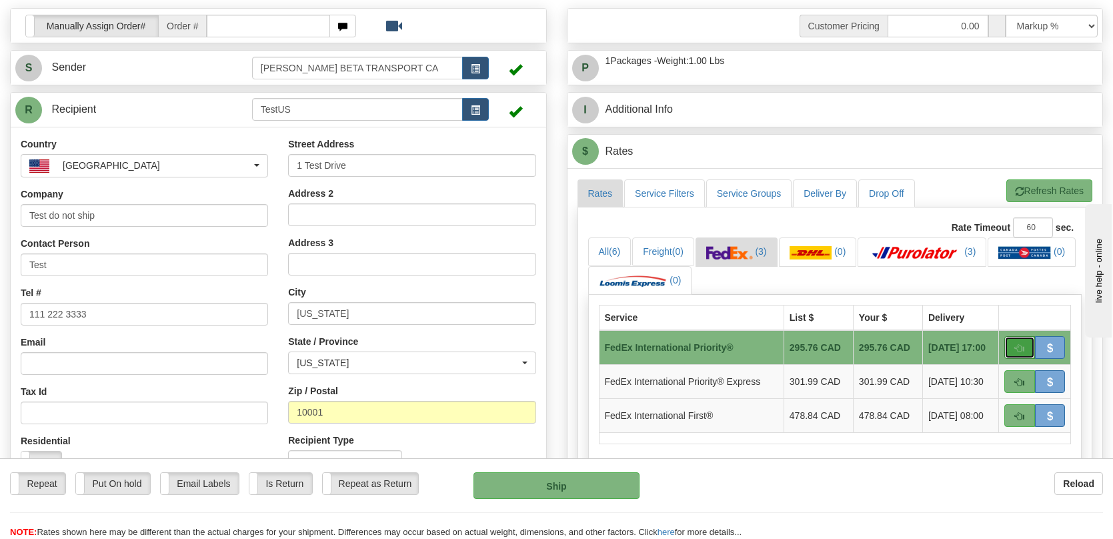
click at [1018, 350] on span "button" at bounding box center [1019, 348] width 9 height 9
type input "01"
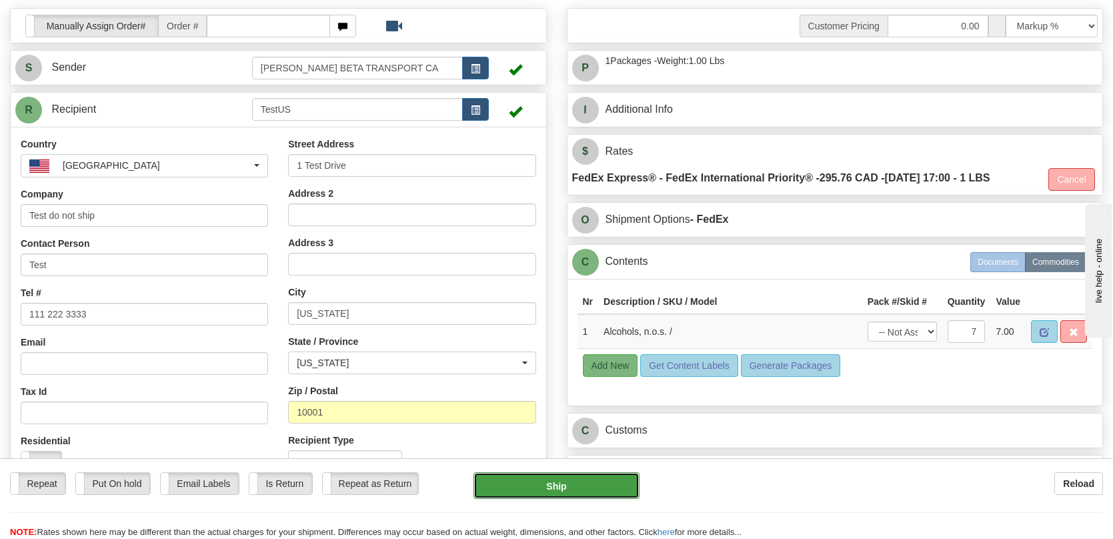
click at [580, 497] on button "Ship" at bounding box center [555, 485] width 165 height 27
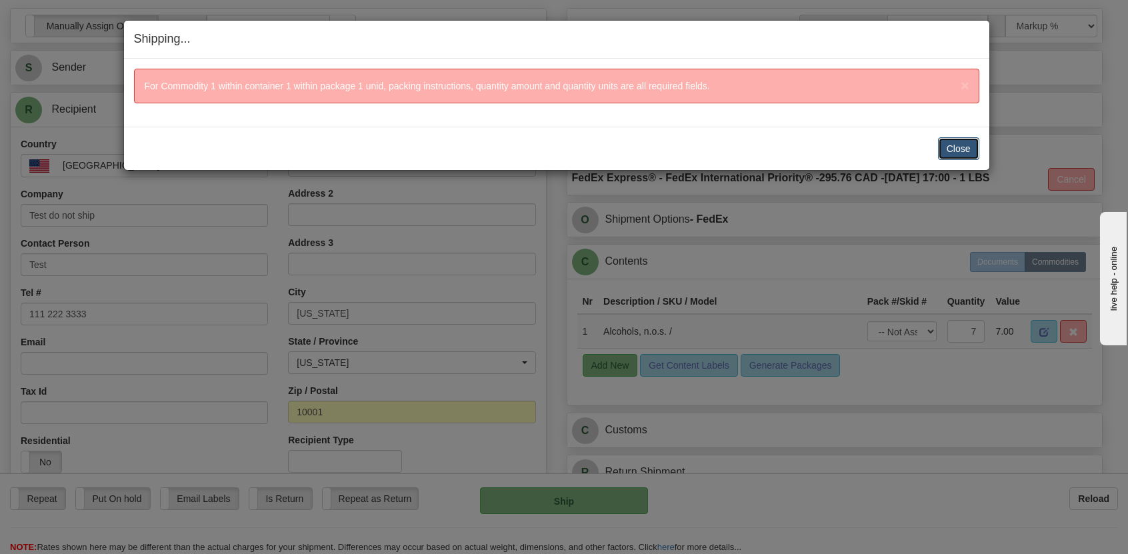
click at [962, 147] on button "Close" at bounding box center [958, 148] width 41 height 23
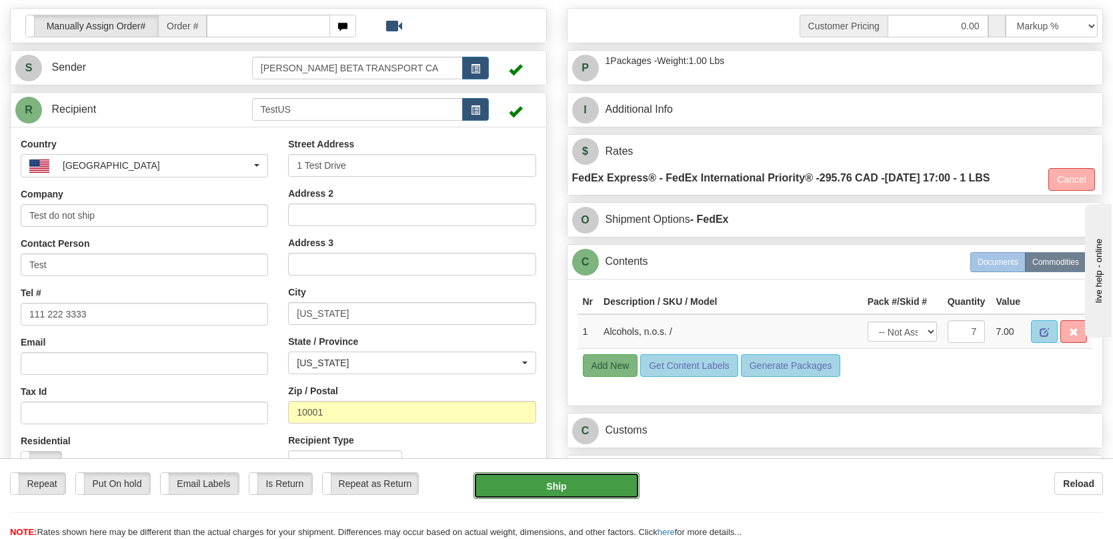
click at [583, 481] on button "Ship" at bounding box center [555, 485] width 165 height 27
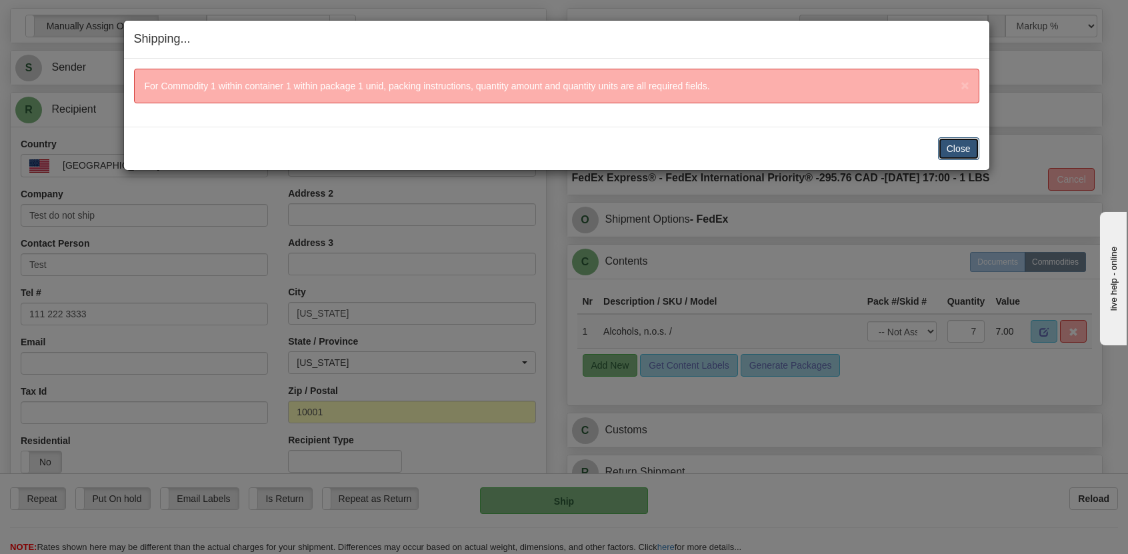
click at [950, 148] on button "Close" at bounding box center [958, 148] width 41 height 23
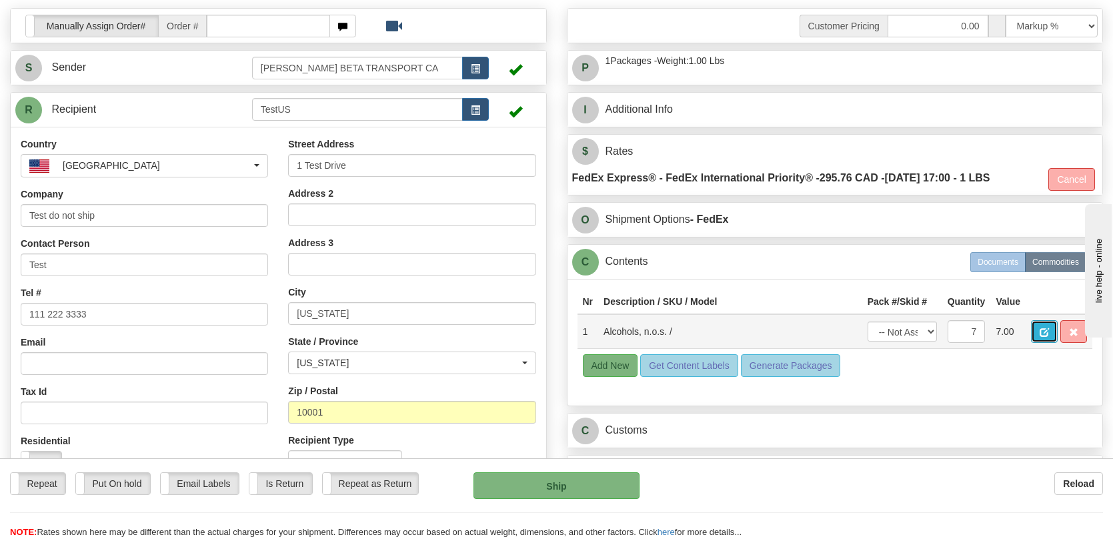
click at [1041, 330] on span "button" at bounding box center [1043, 332] width 9 height 9
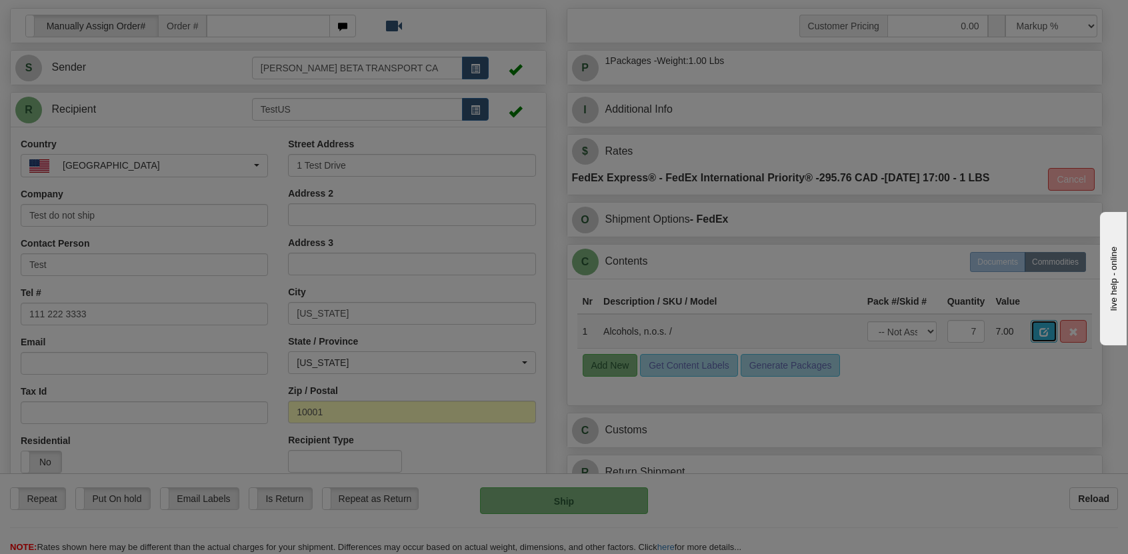
scroll to position [0, 0]
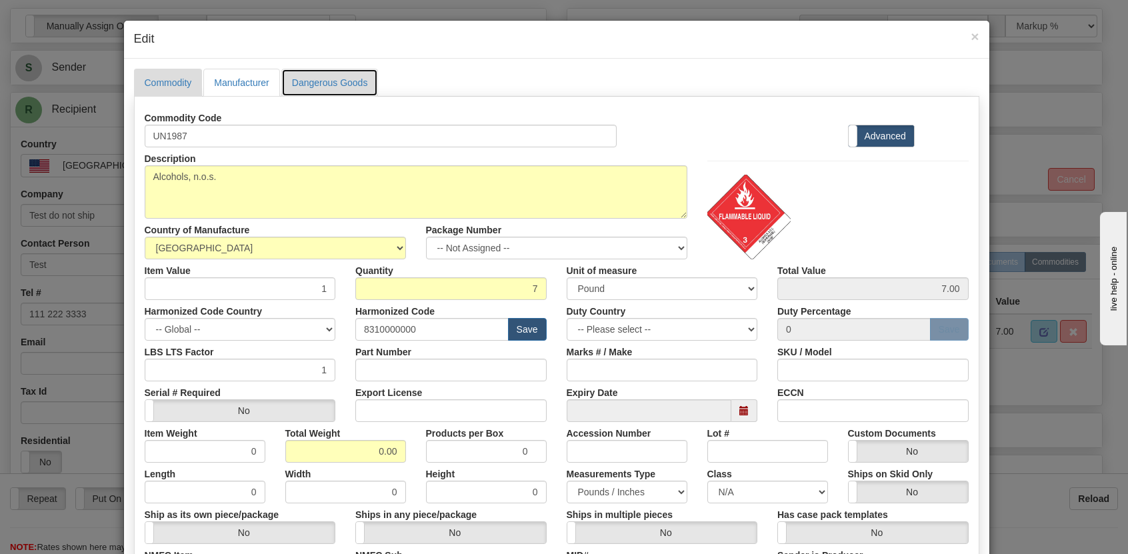
click at [331, 85] on link "Dangerous Goods" at bounding box center [329, 83] width 97 height 28
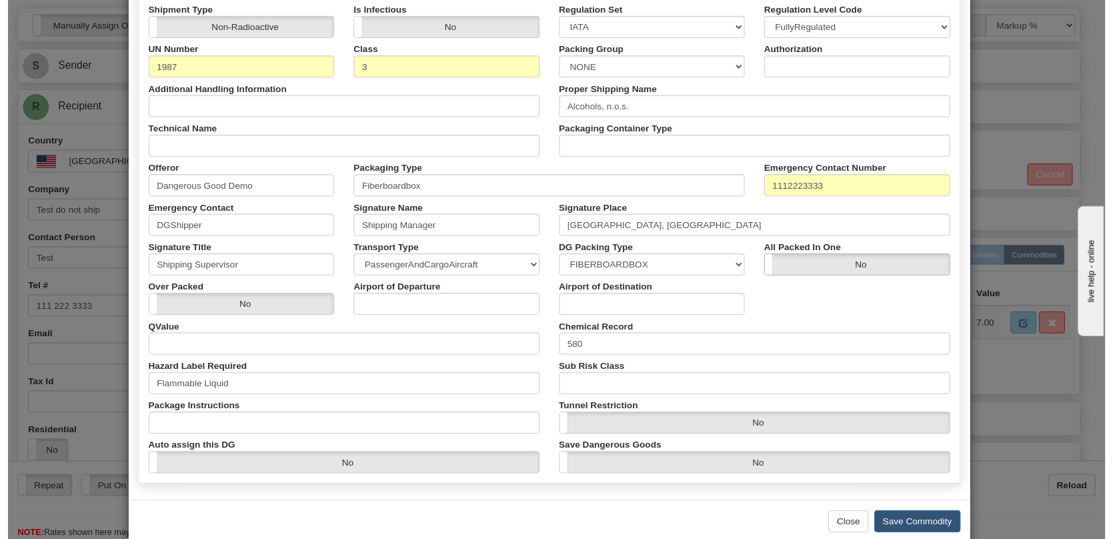
scroll to position [251, 0]
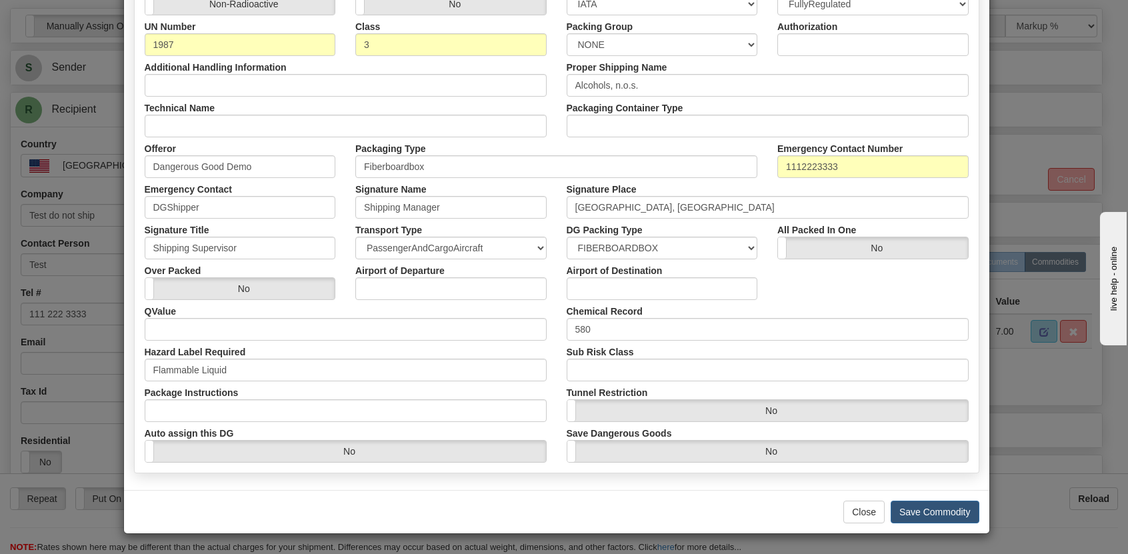
click at [259, 395] on div "Package Instructions" at bounding box center [346, 401] width 422 height 41
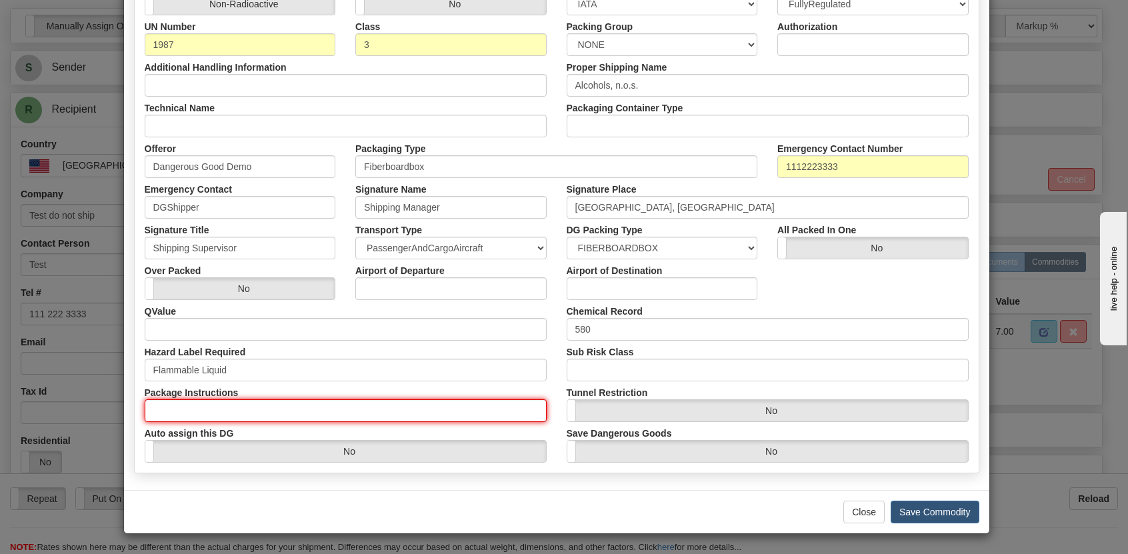
click at [255, 413] on input "Package Instructions" at bounding box center [346, 410] width 402 height 23
type input "967"
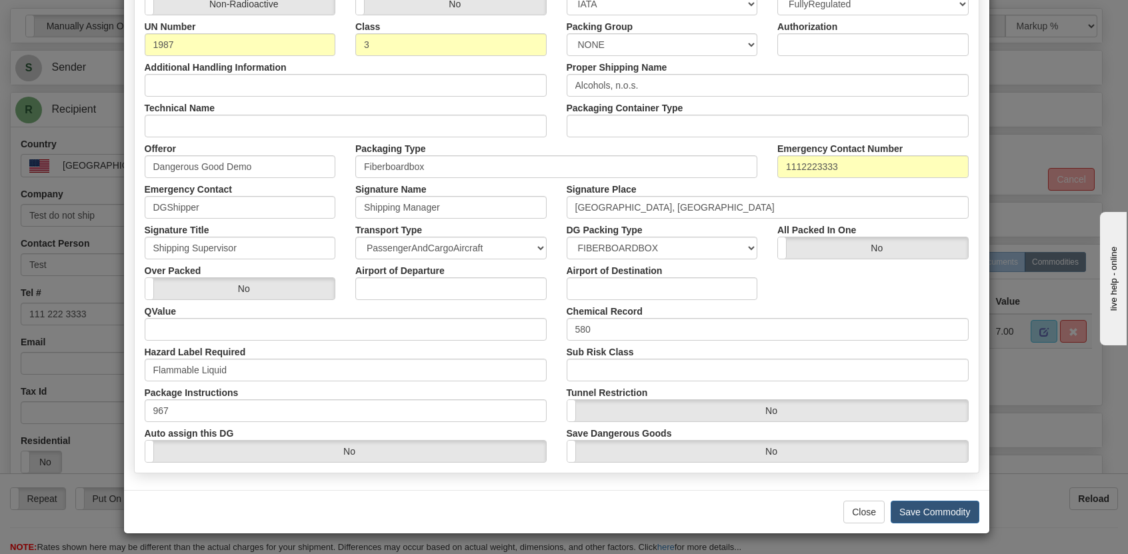
click at [395, 351] on div "Hazard Label Required Flammable Liquid" at bounding box center [346, 361] width 422 height 41
click at [938, 511] on button "Save Commodity" at bounding box center [935, 512] width 89 height 23
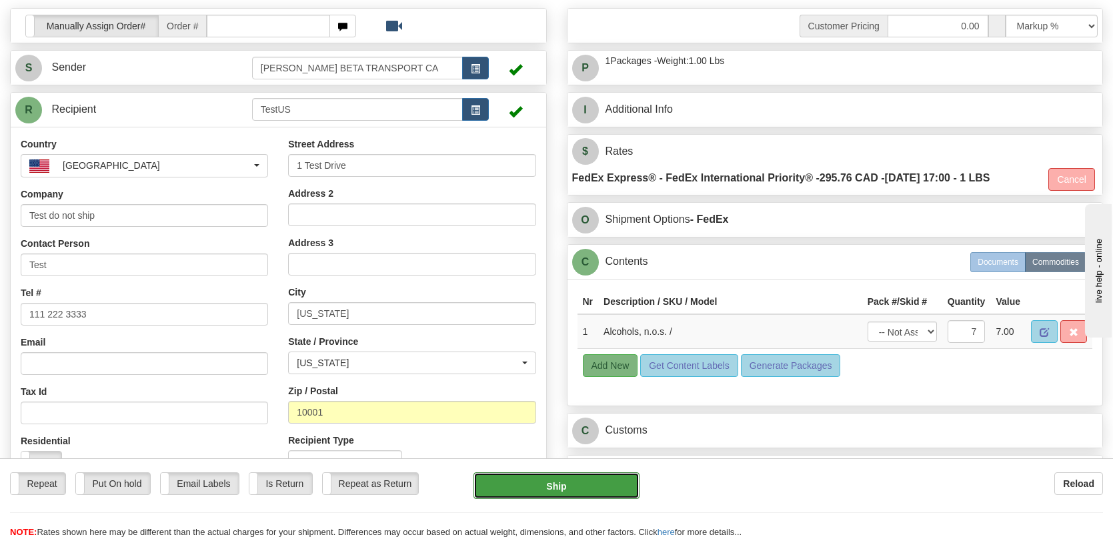
click at [572, 479] on button "Ship" at bounding box center [555, 485] width 165 height 27
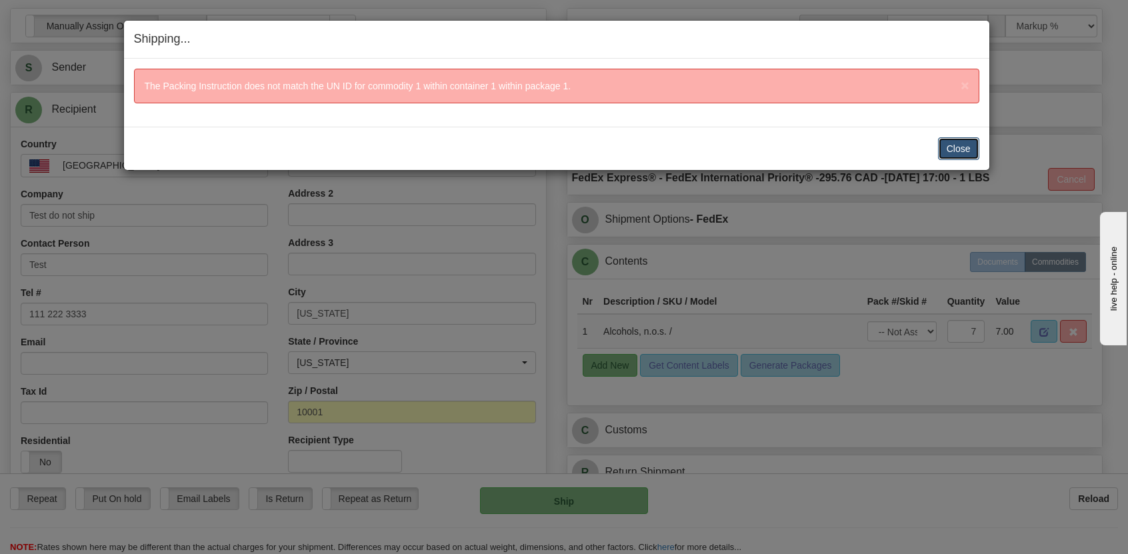
click at [957, 145] on button "Close" at bounding box center [958, 148] width 41 height 23
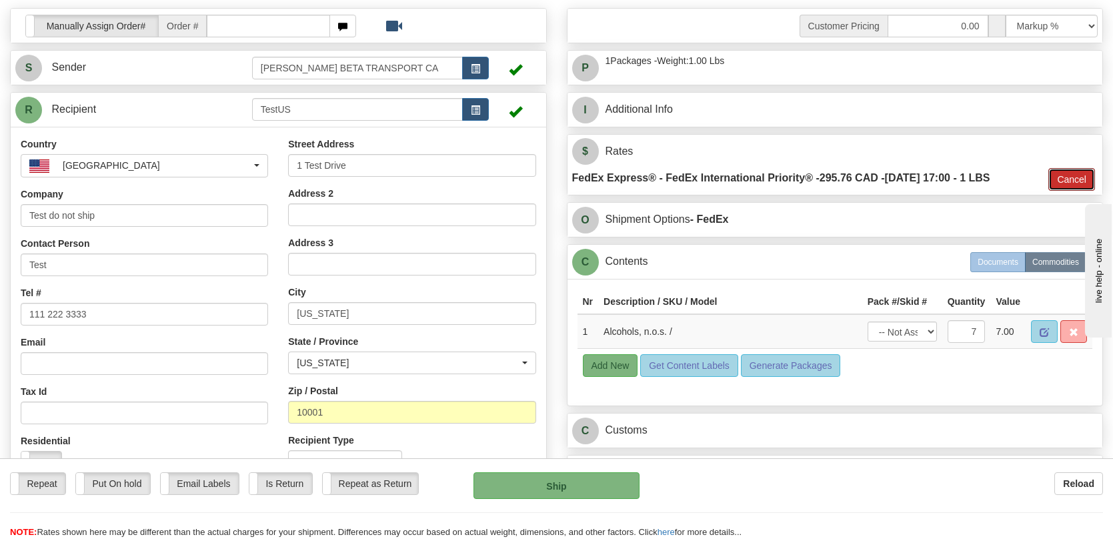
click at [1069, 179] on button "Cancel" at bounding box center [1071, 179] width 47 height 23
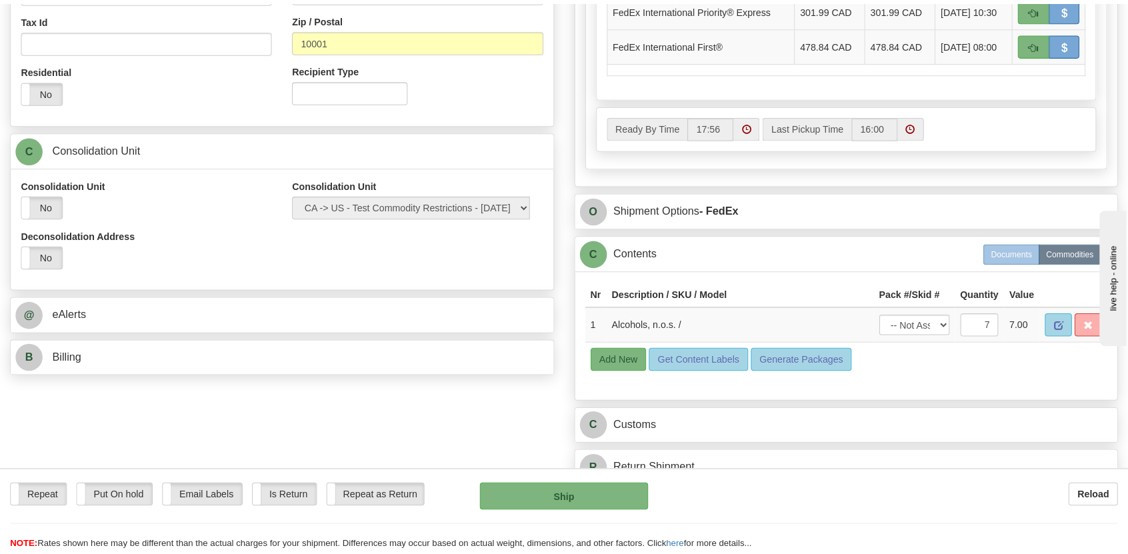
scroll to position [500, 0]
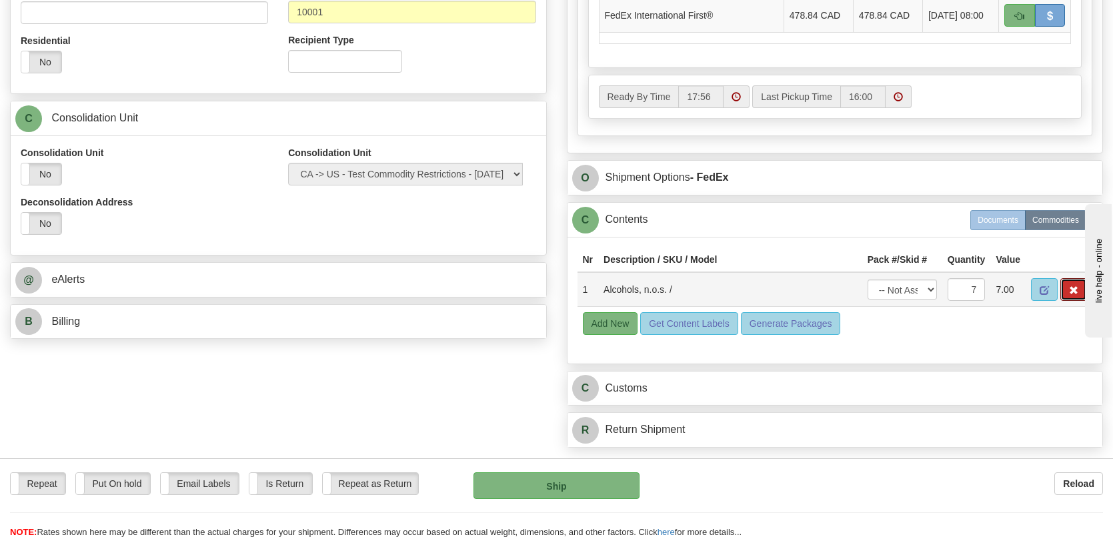
click at [1068, 284] on button "button" at bounding box center [1073, 289] width 27 height 23
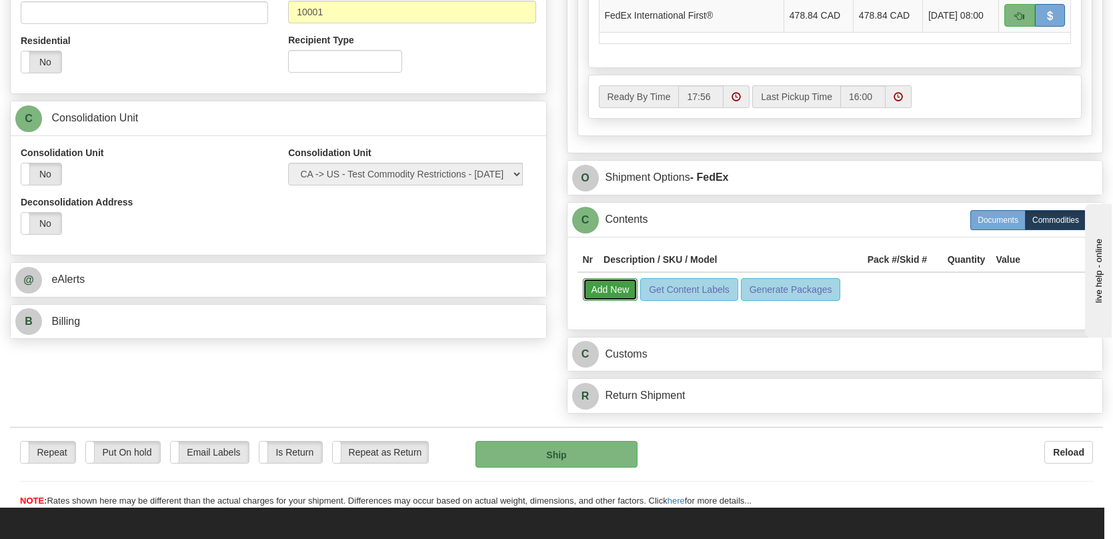
click at [593, 297] on button "Add New" at bounding box center [610, 289] width 55 height 23
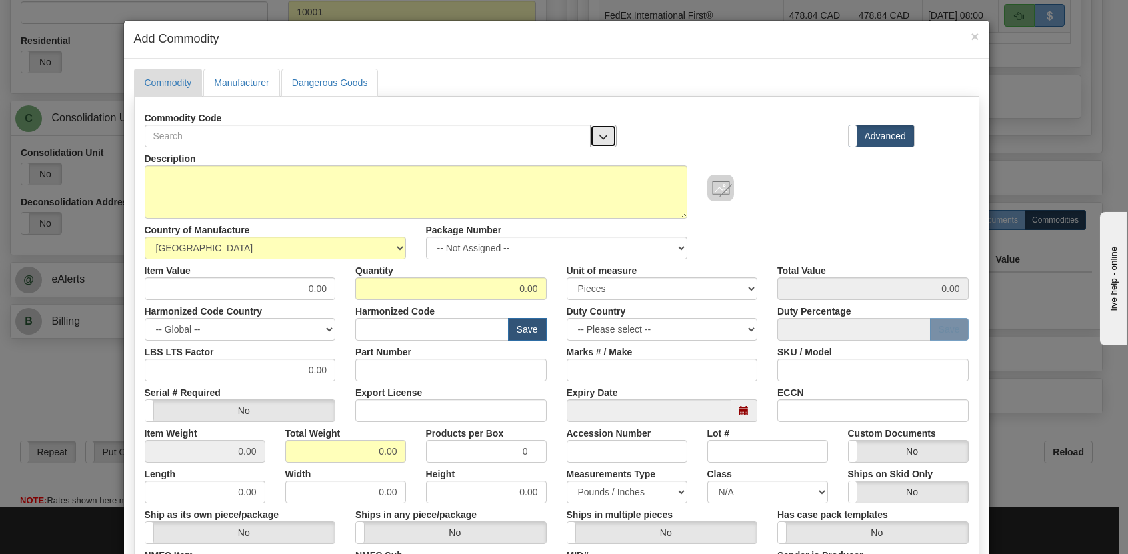
click at [599, 133] on span "button" at bounding box center [603, 137] width 9 height 9
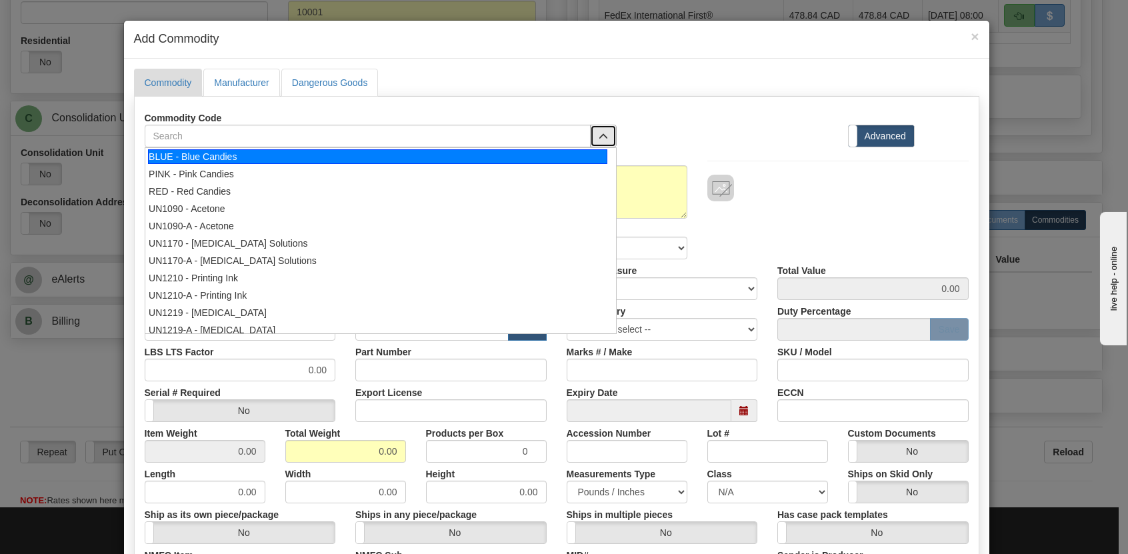
click at [235, 150] on div "BLUE - Blue Candies" at bounding box center [377, 156] width 459 height 15
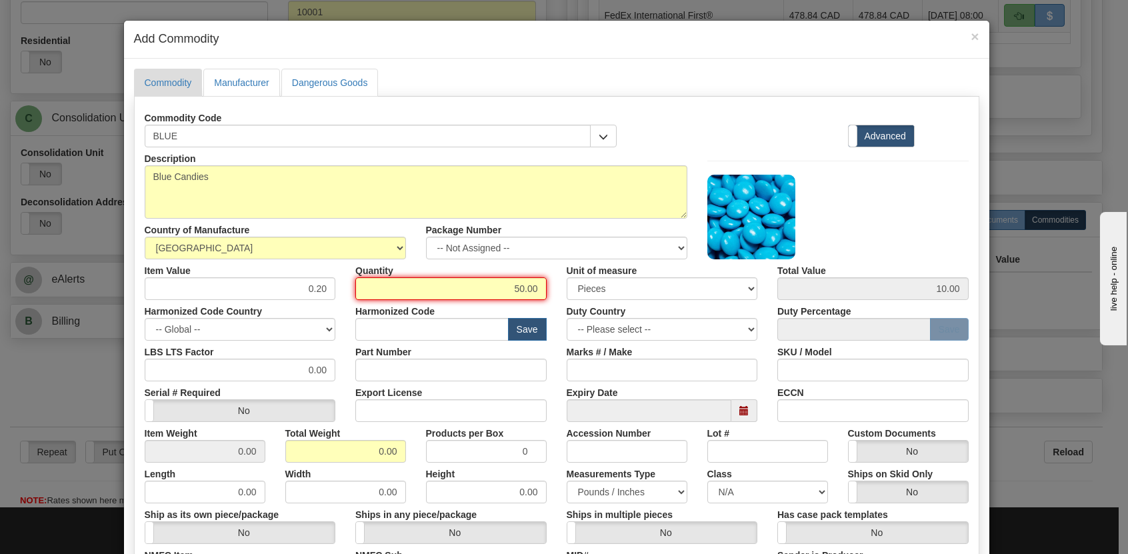
drag, startPoint x: 495, startPoint y: 287, endPoint x: 737, endPoint y: 322, distance: 243.9
click at [657, 322] on div "Description Blue Candies Country of Manufacture -- Unknown -- [GEOGRAPHIC_DATA]…" at bounding box center [557, 406] width 824 height 519
type input "500"
type input "100.00"
click at [871, 219] on div at bounding box center [837, 217] width 261 height 85
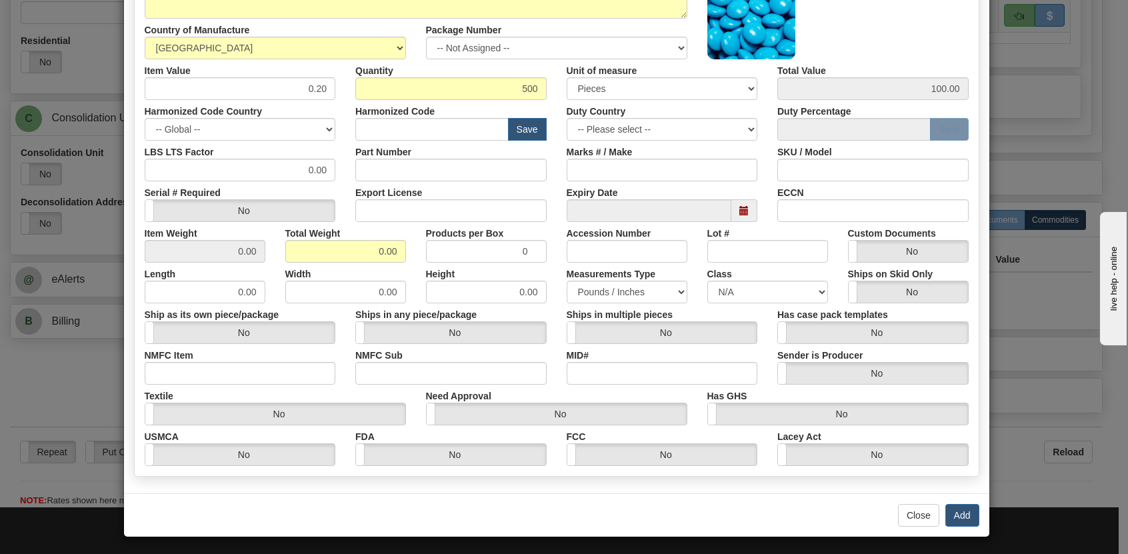
scroll to position [203, 0]
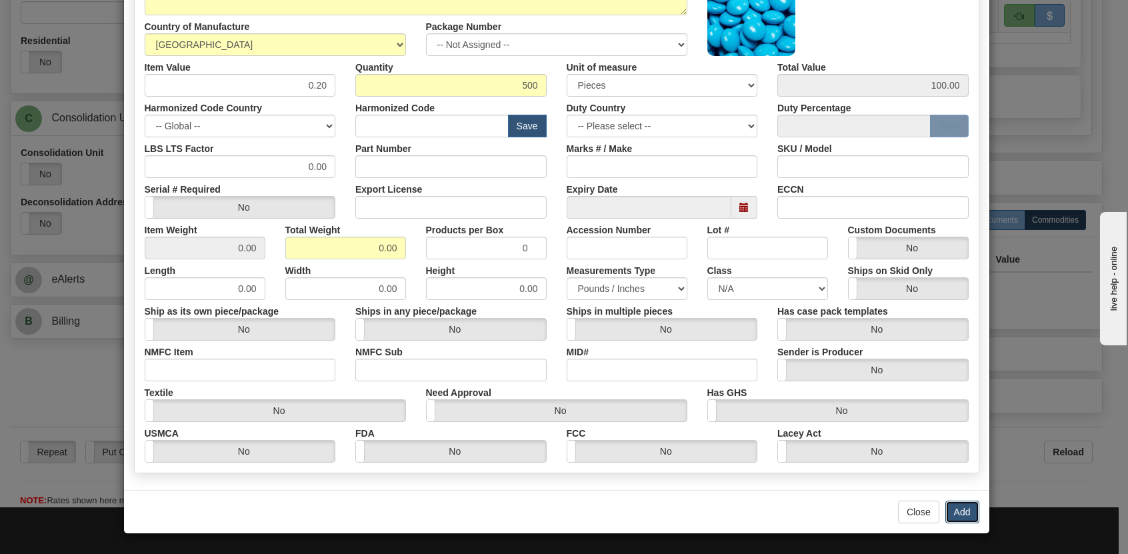
click at [965, 512] on button "Add" at bounding box center [962, 512] width 34 height 23
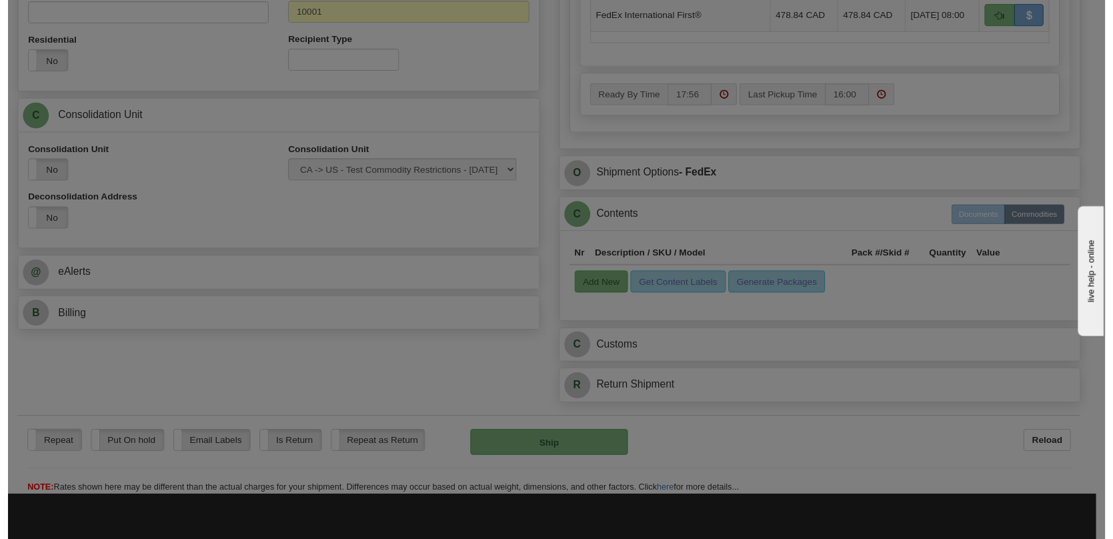
scroll to position [0, 0]
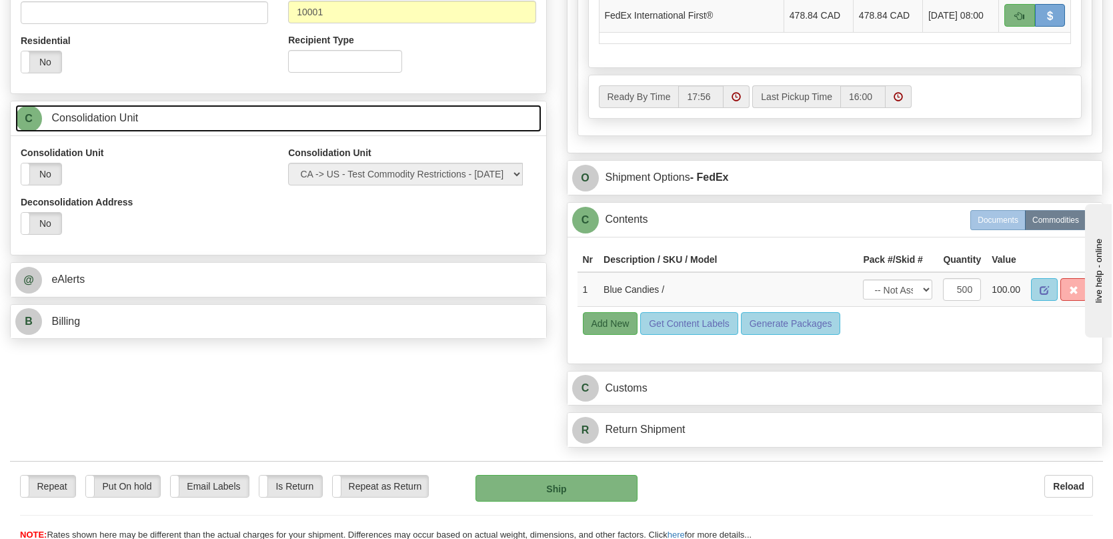
click at [138, 121] on span "Consolidation Unit" at bounding box center [94, 117] width 87 height 11
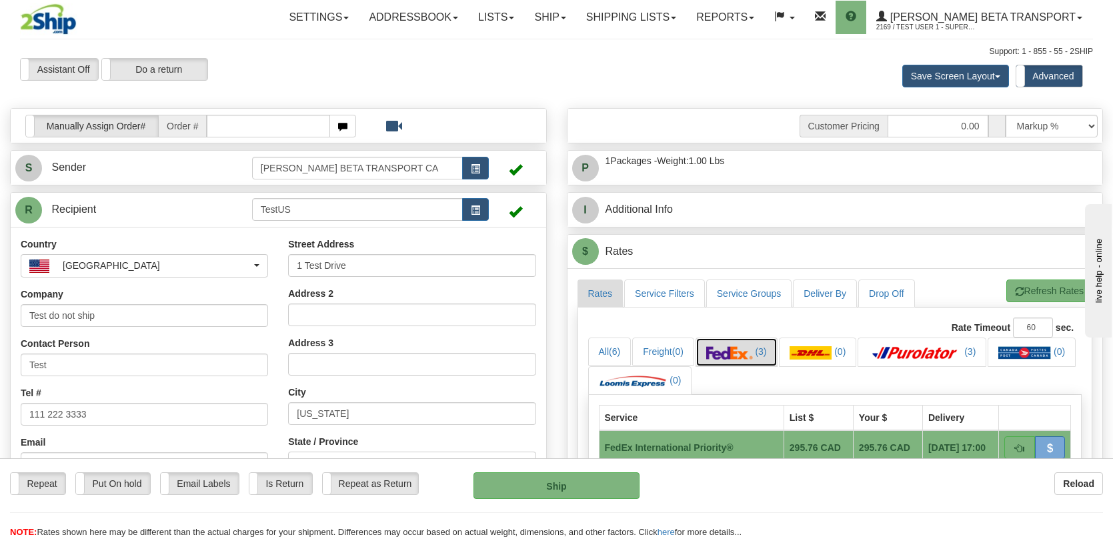
click at [753, 346] on img at bounding box center [729, 352] width 47 height 13
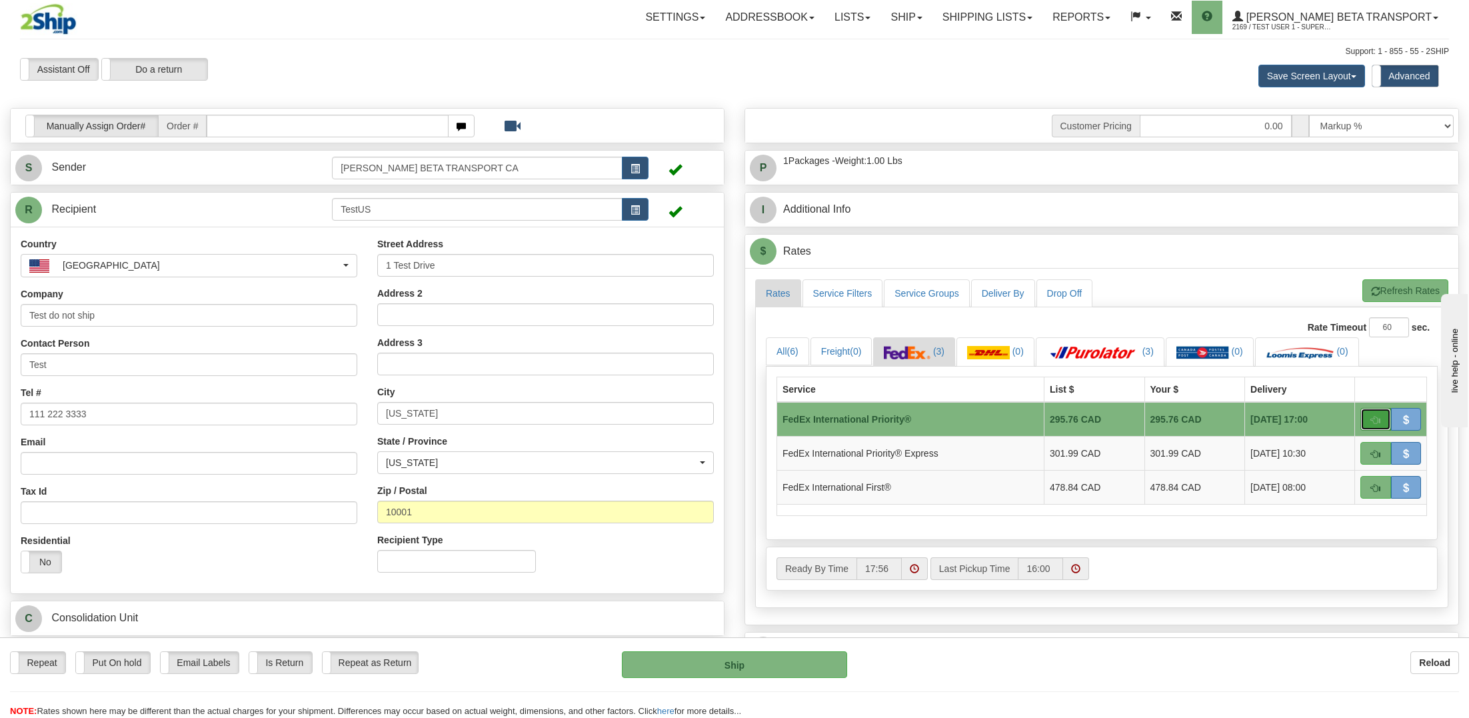
click at [1112, 423] on span "button" at bounding box center [1375, 420] width 9 height 9
type input "01"
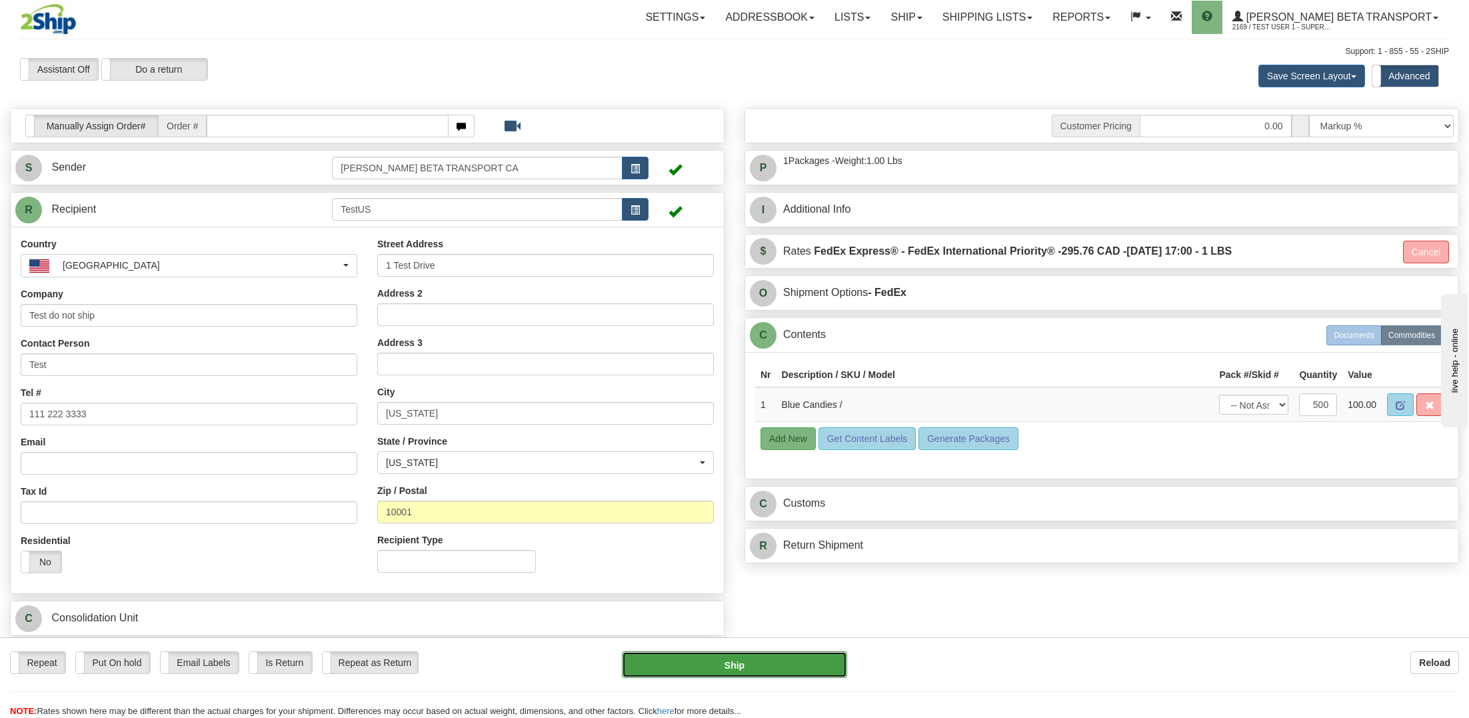
click at [723, 538] on button "Ship" at bounding box center [734, 664] width 225 height 27
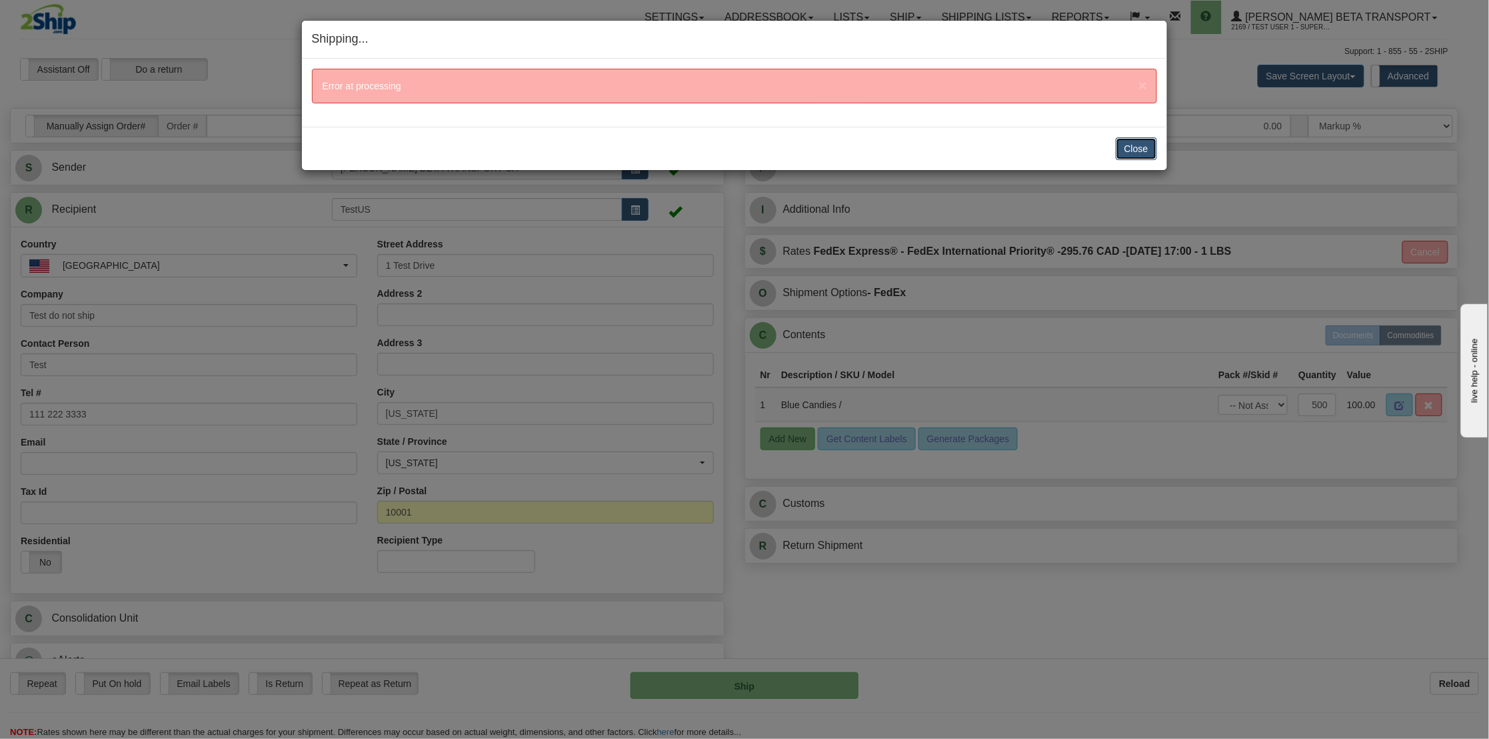
click at [1112, 146] on button "Close" at bounding box center [1136, 148] width 41 height 23
